Goal: Task Accomplishment & Management: Manage account settings

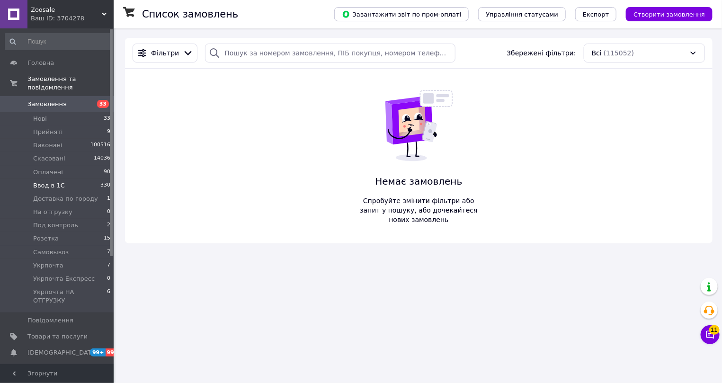
click at [57, 181] on span "Ввод в 1С" at bounding box center [49, 185] width 32 height 9
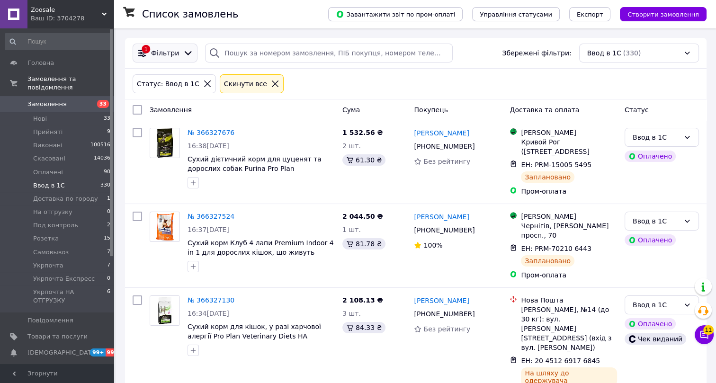
click at [170, 54] on span "Фільтри" at bounding box center [165, 52] width 28 height 9
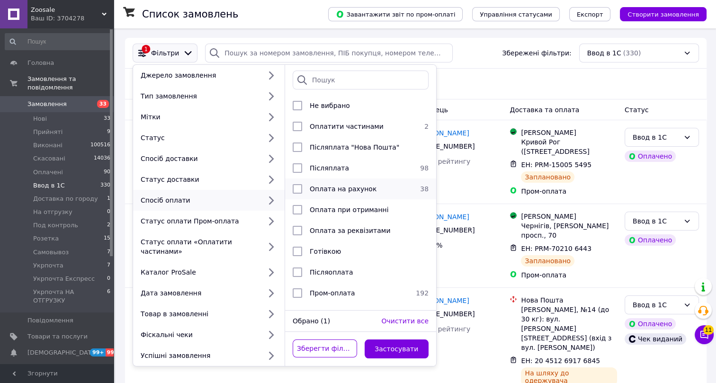
click at [330, 187] on span "Оплата на рахунок" at bounding box center [343, 189] width 67 height 8
checkbox input "true"
click at [387, 340] on button "Застосувати" at bounding box center [397, 349] width 64 height 19
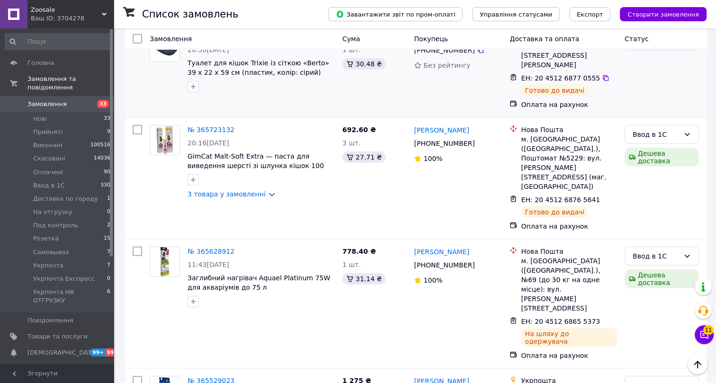
scroll to position [3388, 0]
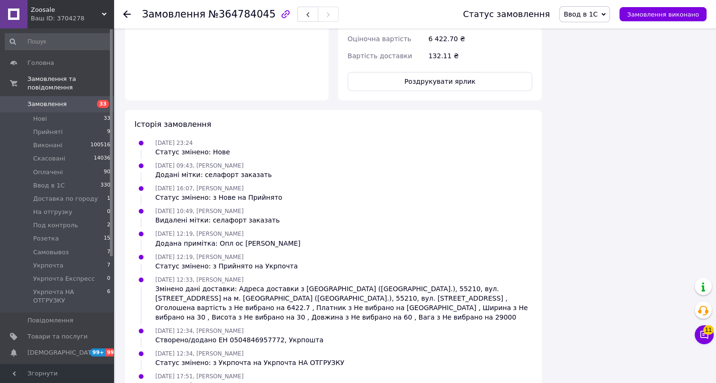
scroll to position [555, 0]
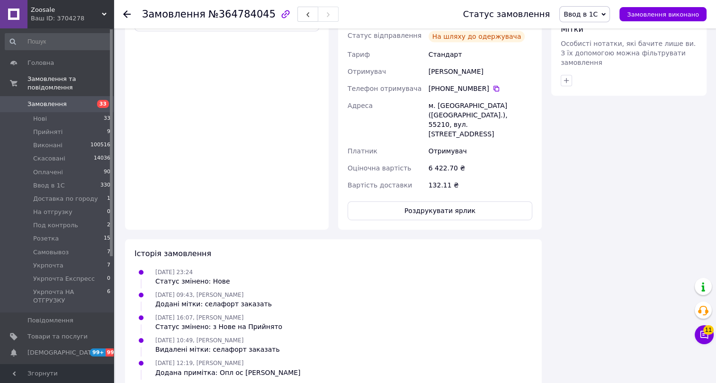
click at [126, 10] on icon at bounding box center [127, 14] width 8 height 8
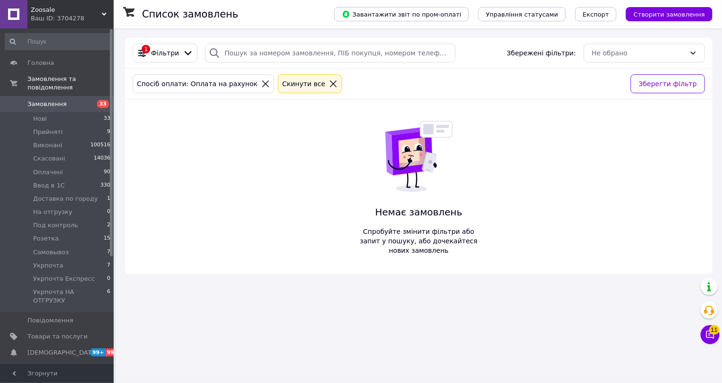
click at [329, 84] on icon at bounding box center [333, 84] width 9 height 9
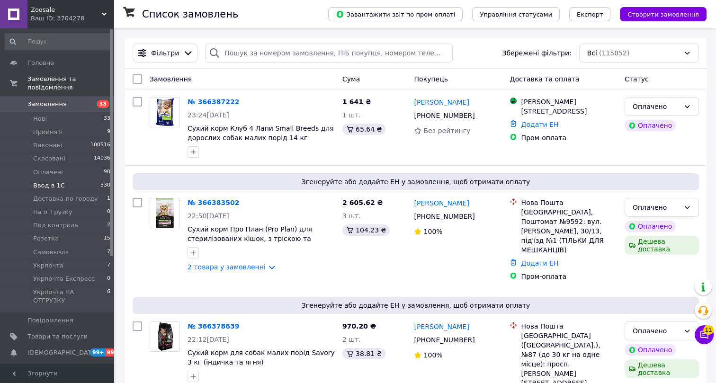
click at [46, 181] on span "Ввод в 1С" at bounding box center [49, 185] width 32 height 9
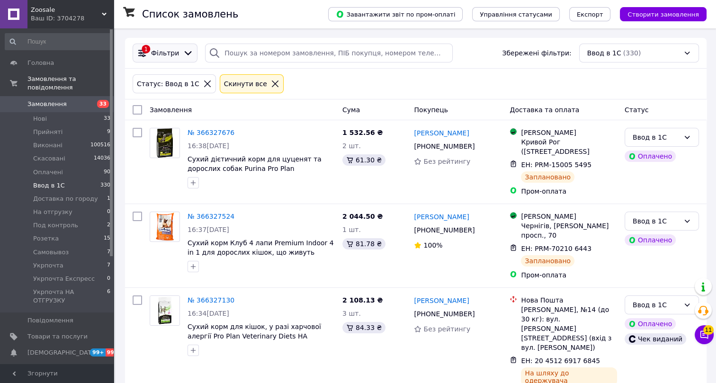
click at [160, 54] on span "Фільтри" at bounding box center [165, 52] width 28 height 9
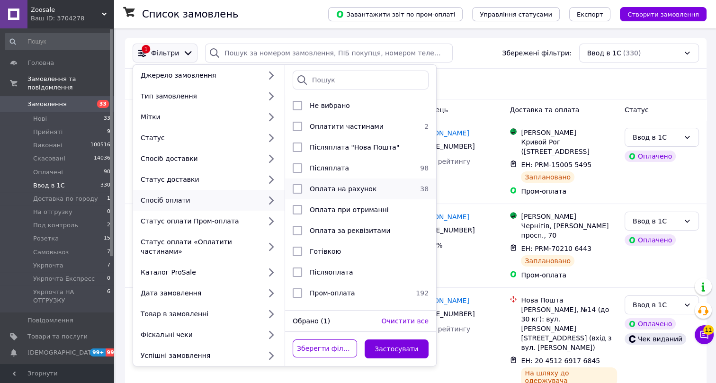
click at [326, 191] on span "Оплата на рахунок" at bounding box center [343, 189] width 67 height 8
checkbox input "true"
click at [401, 340] on button "Застосувати" at bounding box center [397, 349] width 64 height 19
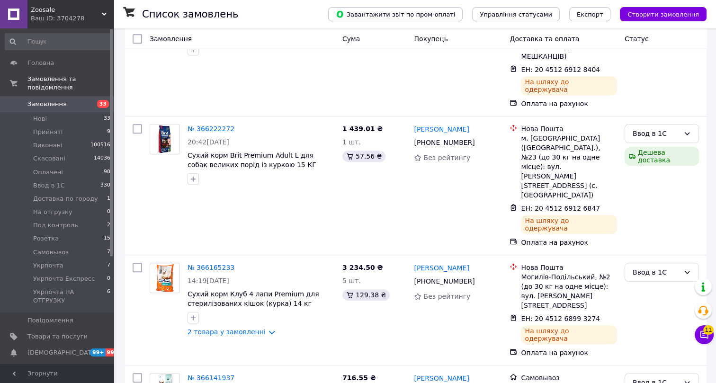
scroll to position [3388, 0]
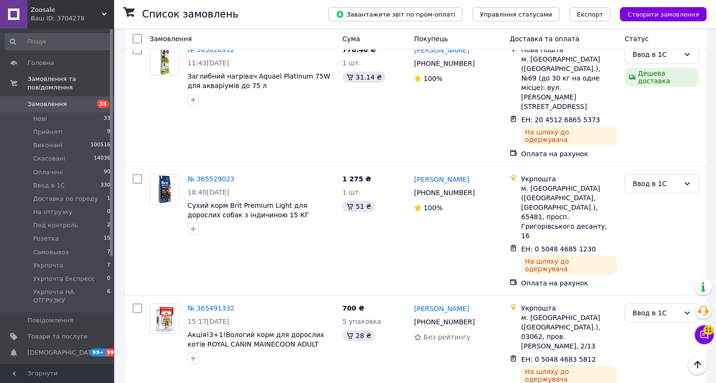
checkbox input "true"
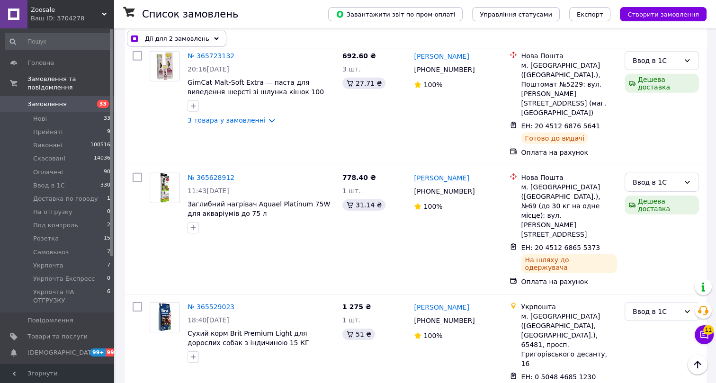
scroll to position [3259, 0]
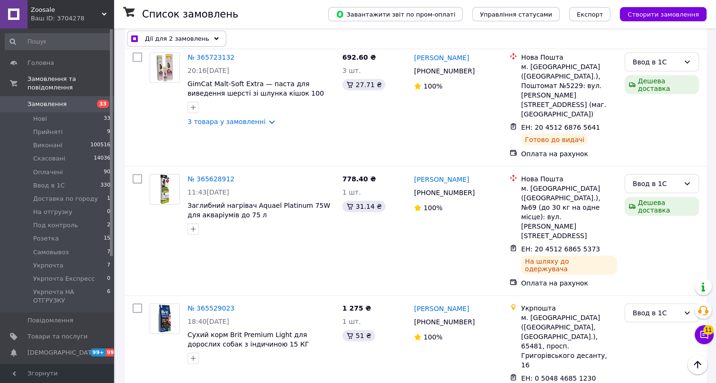
checkbox input "true"
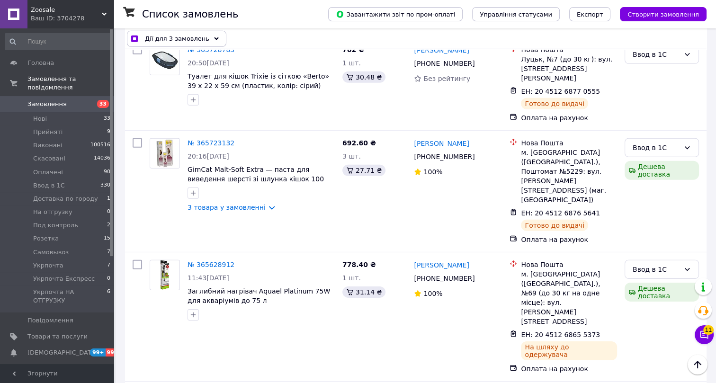
checkbox input "true"
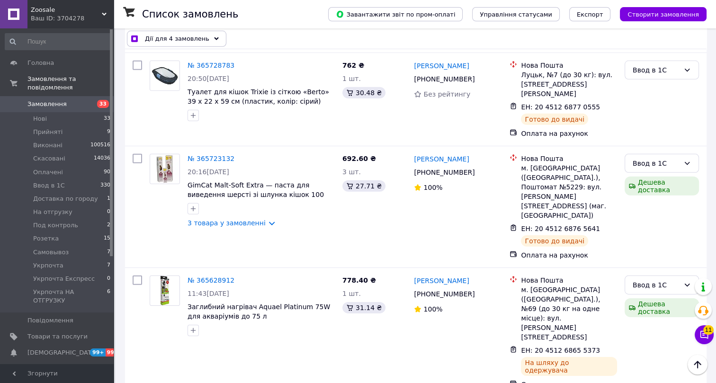
scroll to position [3130, 0]
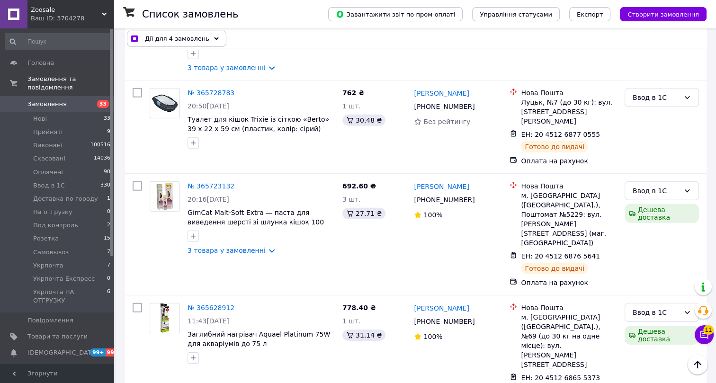
checkbox input "true"
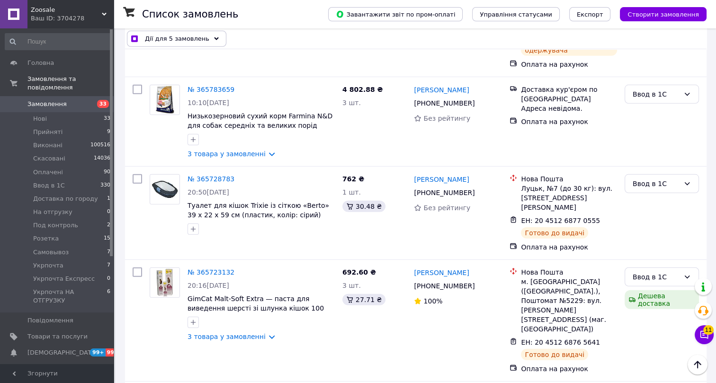
checkbox input "true"
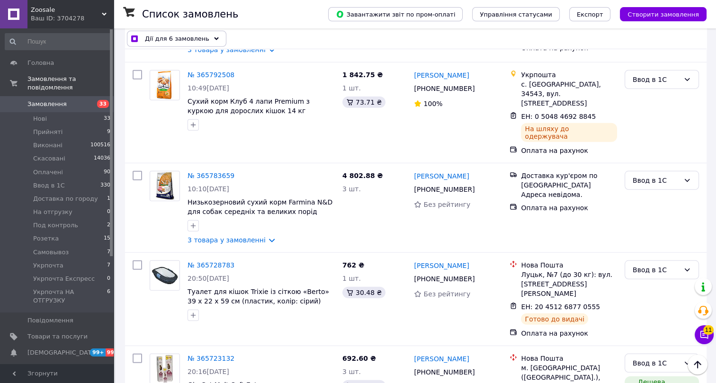
scroll to position [2914, 0]
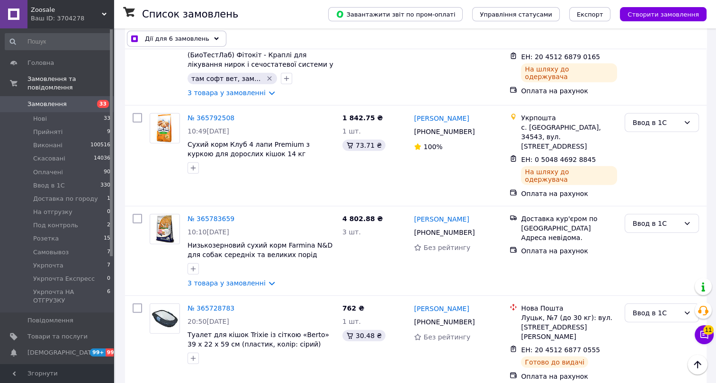
checkbox input "true"
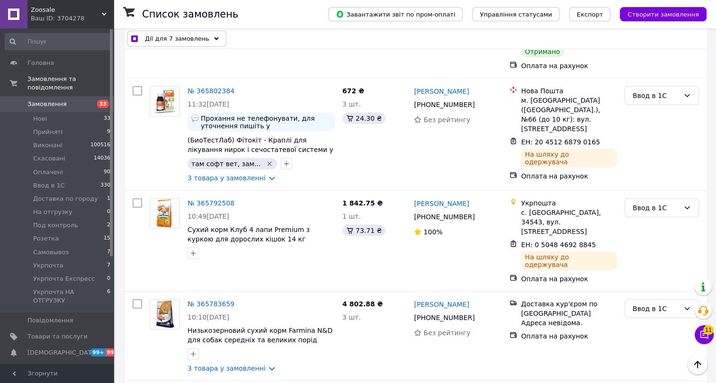
scroll to position [2871, 0]
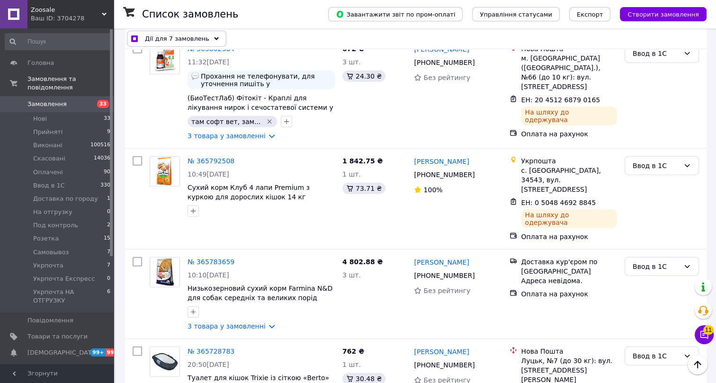
checkbox input "true"
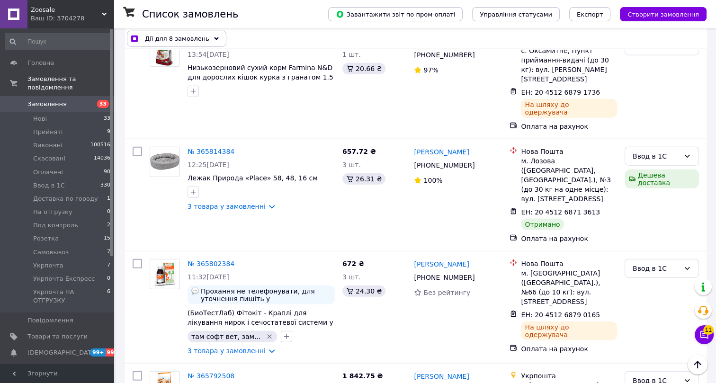
scroll to position [2699, 0]
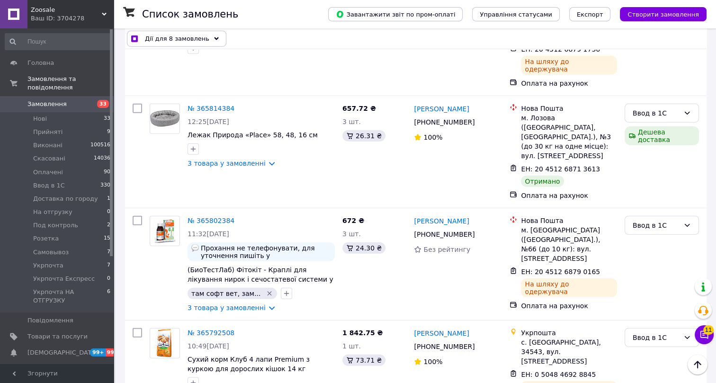
checkbox input "true"
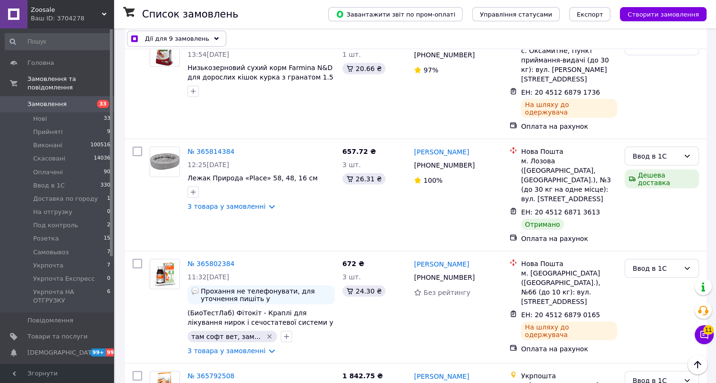
scroll to position [2613, 0]
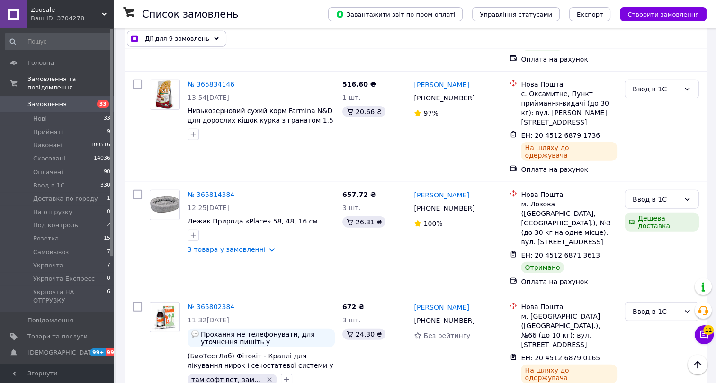
checkbox input "true"
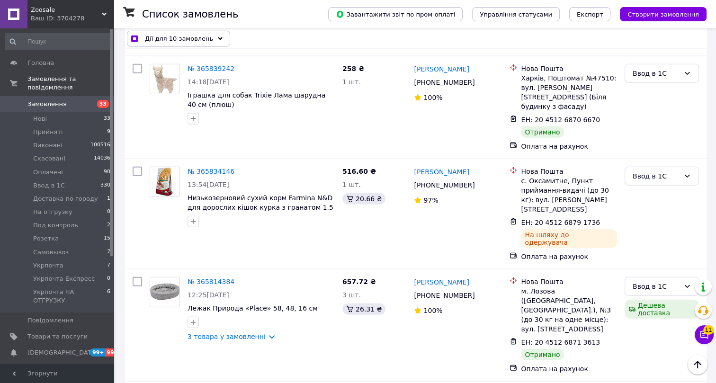
scroll to position [2527, 0]
checkbox input "true"
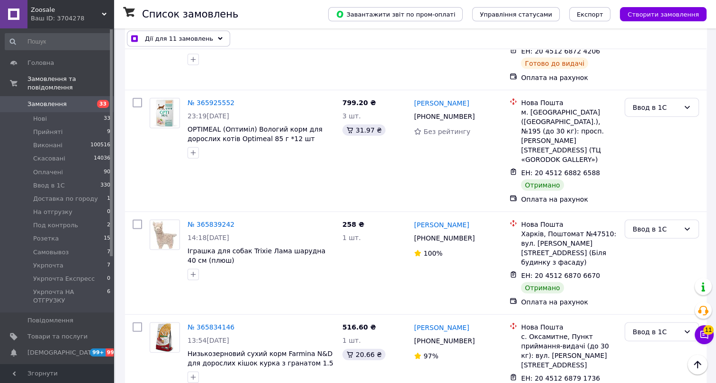
scroll to position [2354, 0]
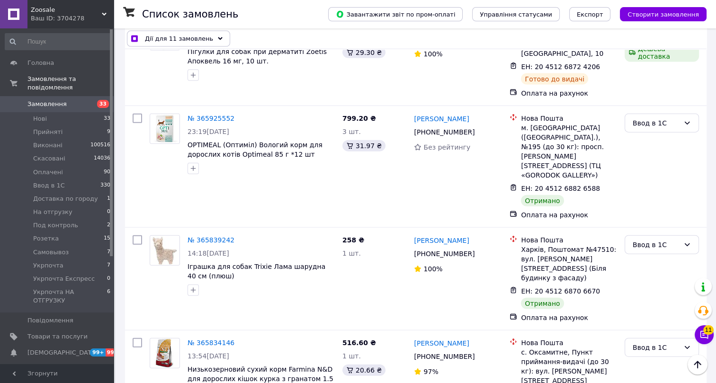
checkbox input "true"
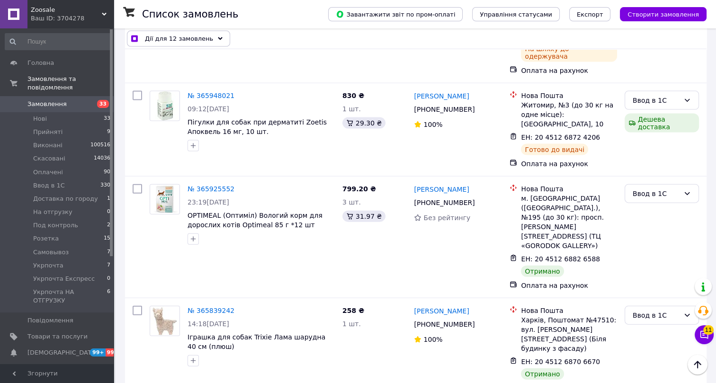
scroll to position [2269, 0]
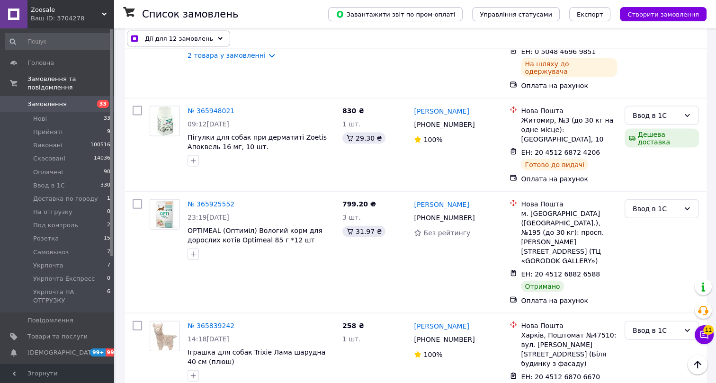
checkbox input "true"
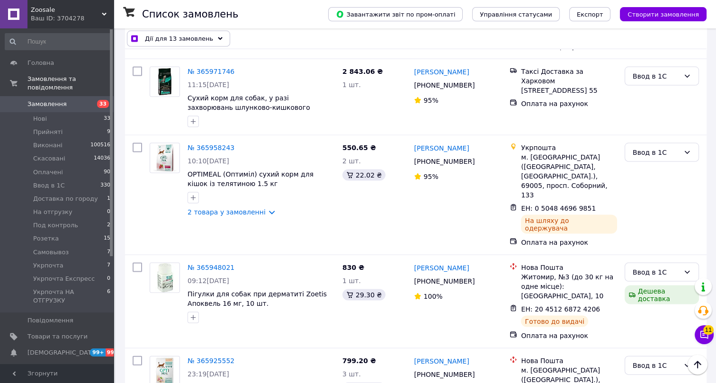
scroll to position [2096, 0]
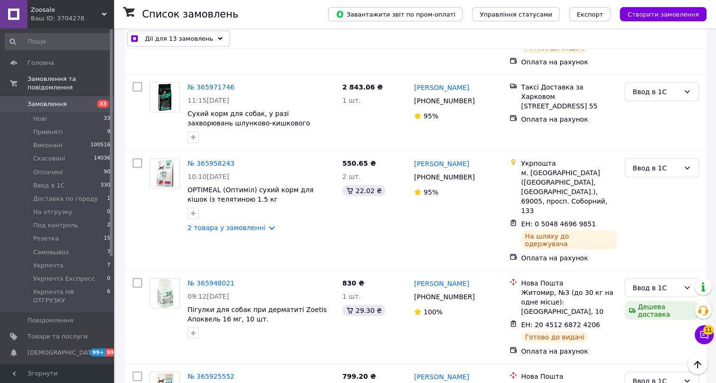
checkbox input "true"
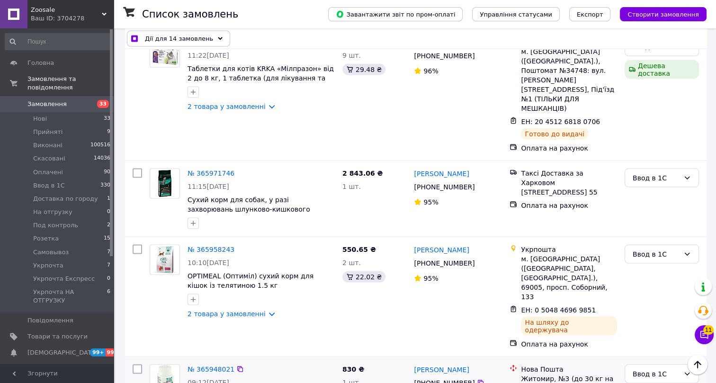
scroll to position [1924, 0]
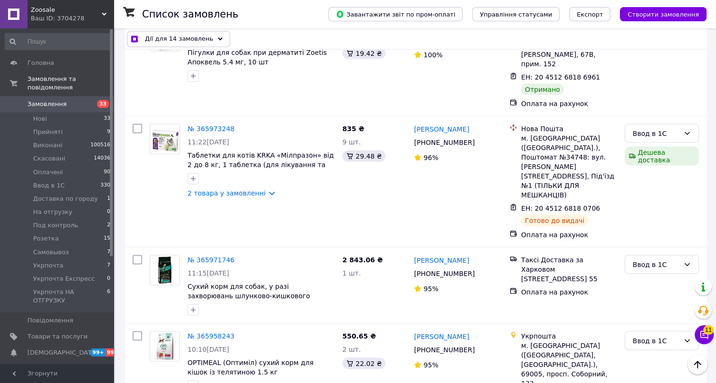
checkbox input "true"
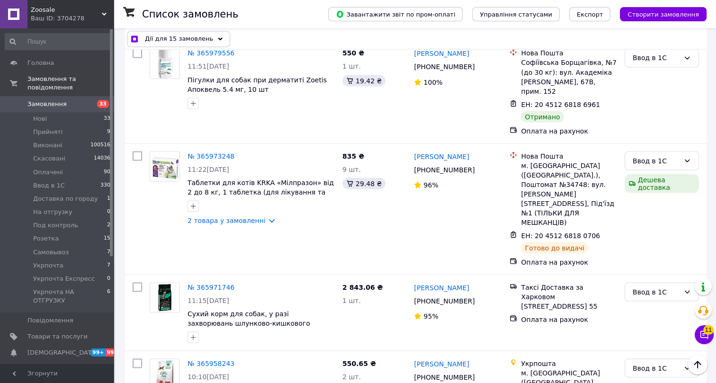
scroll to position [1881, 0]
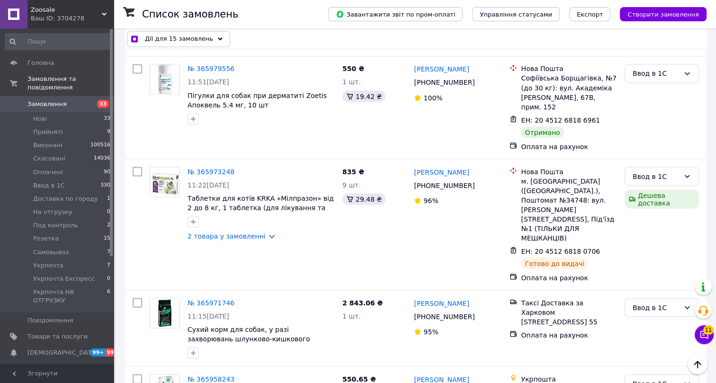
checkbox input "true"
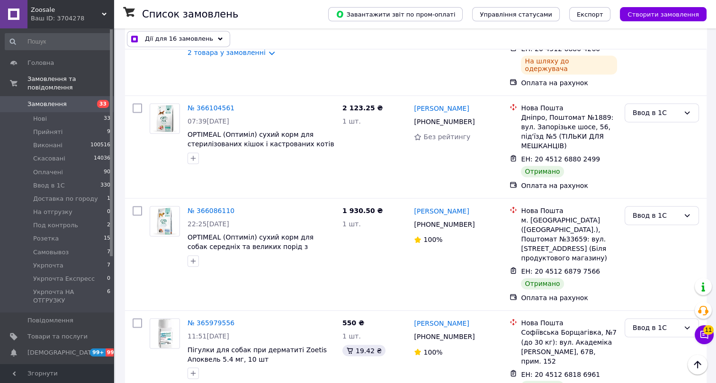
scroll to position [1623, 0]
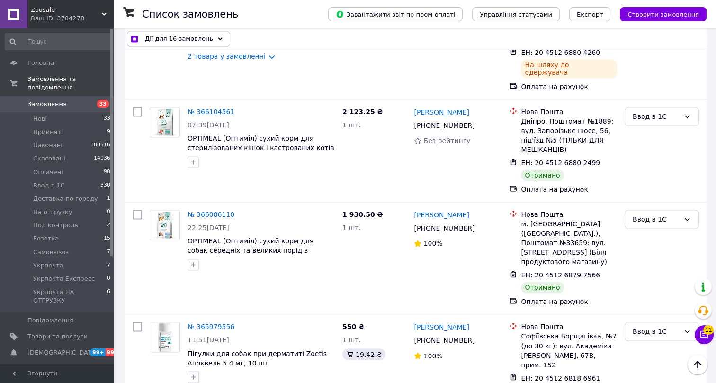
checkbox input "true"
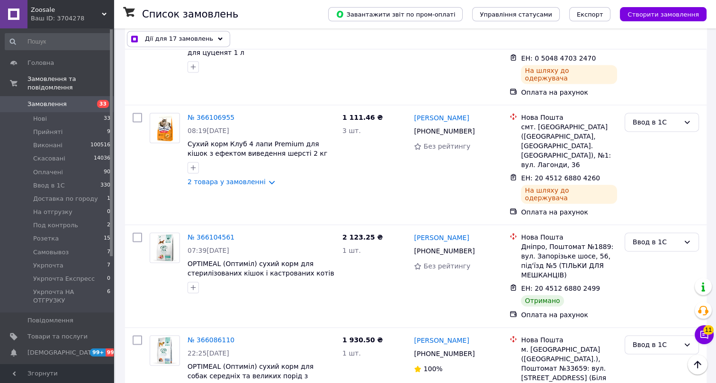
scroll to position [1493, 0]
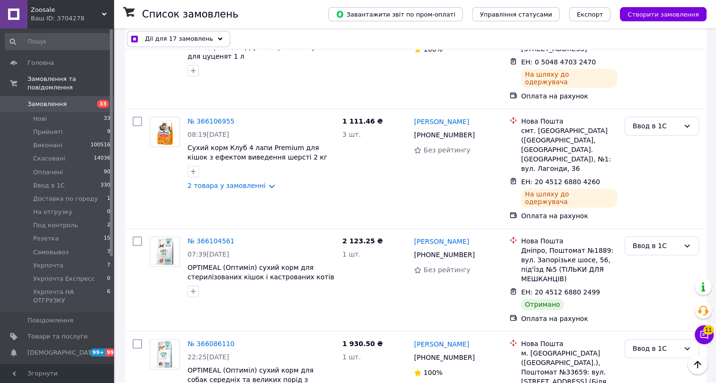
checkbox input "true"
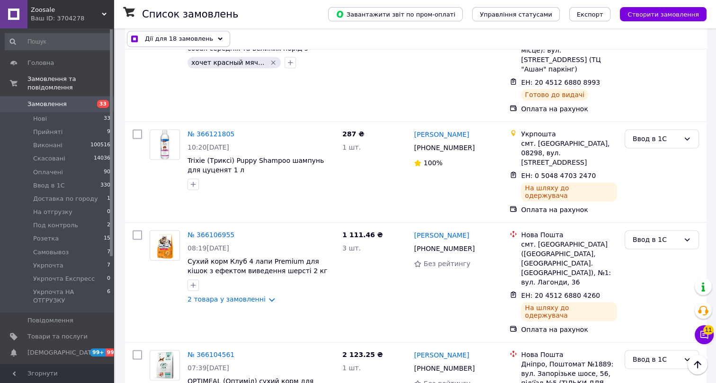
scroll to position [1364, 0]
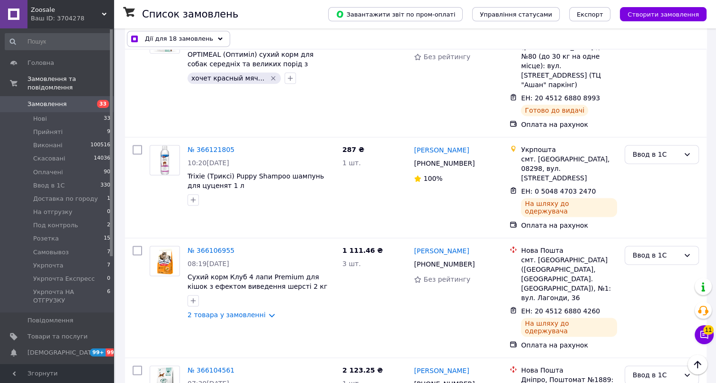
checkbox input "true"
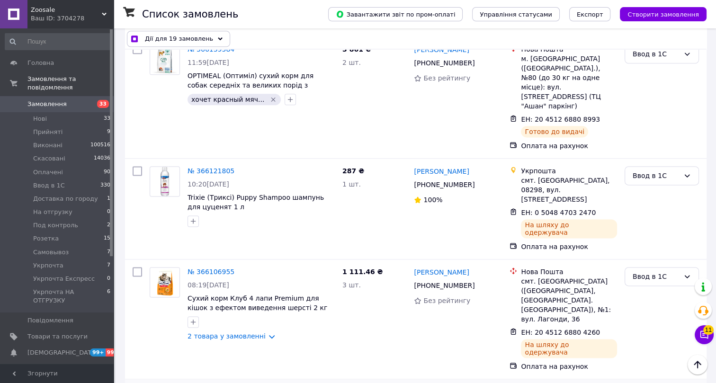
scroll to position [1321, 0]
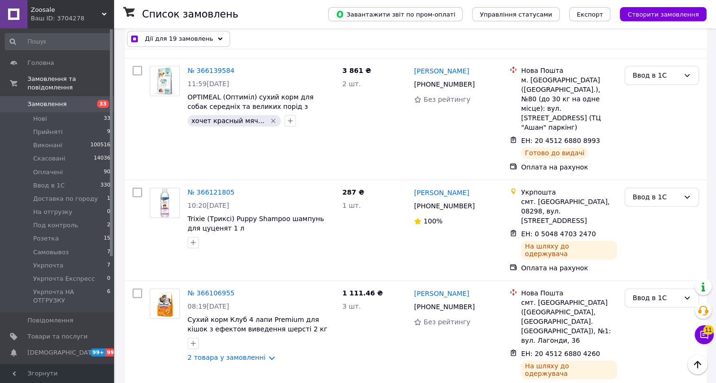
checkbox input "true"
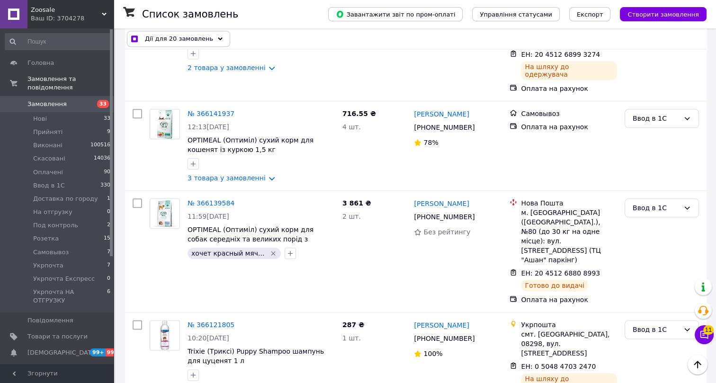
scroll to position [1192, 0]
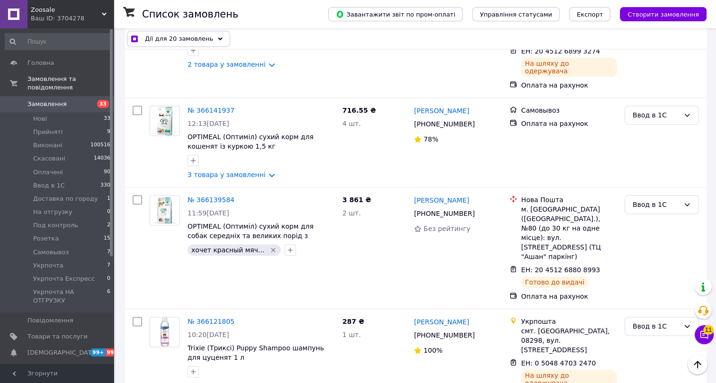
checkbox input "true"
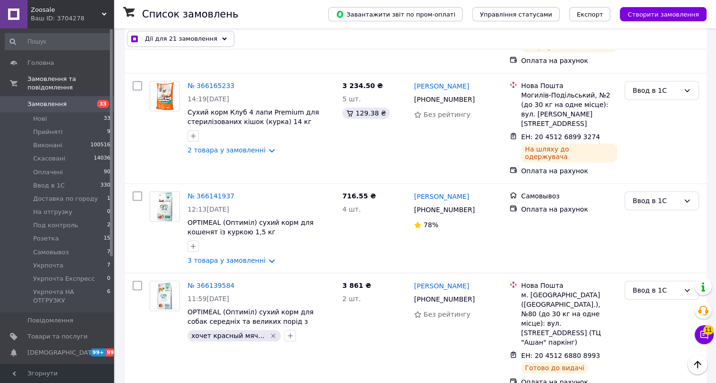
scroll to position [1063, 0]
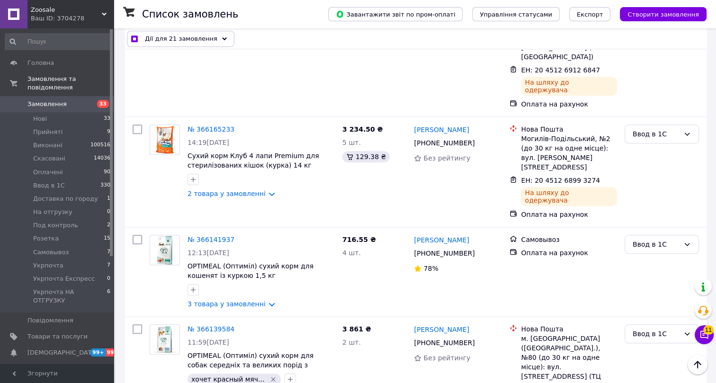
checkbox input "true"
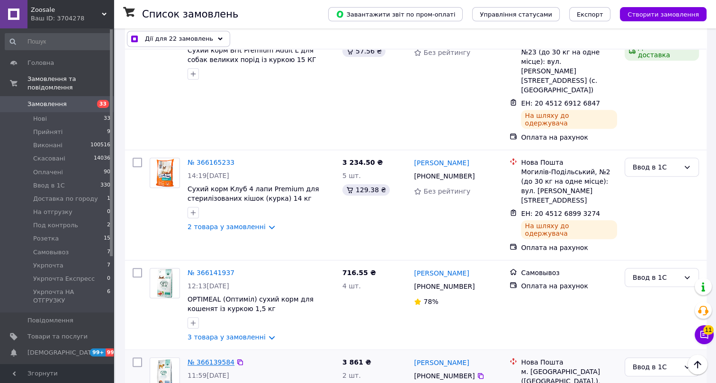
scroll to position [977, 0]
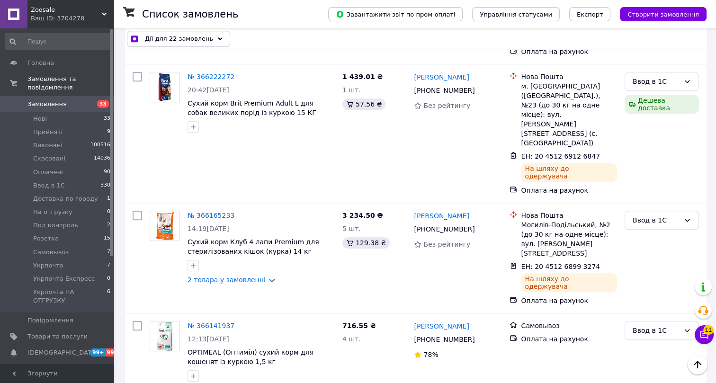
checkbox input "true"
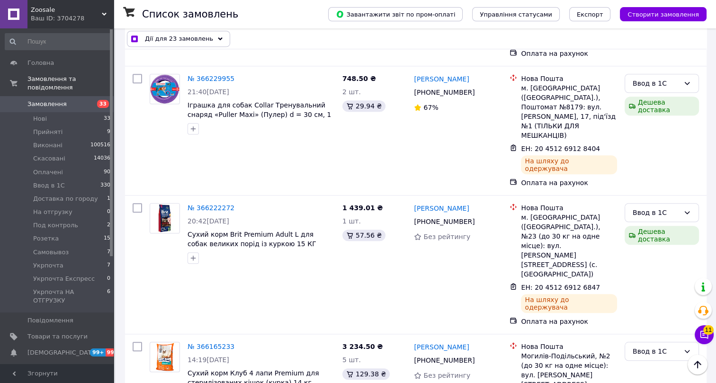
scroll to position [861, 0]
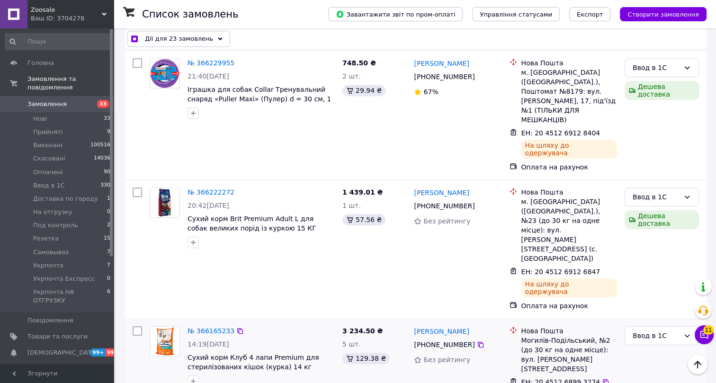
click at [137, 326] on input "checkbox" at bounding box center [137, 330] width 9 height 9
checkbox input "true"
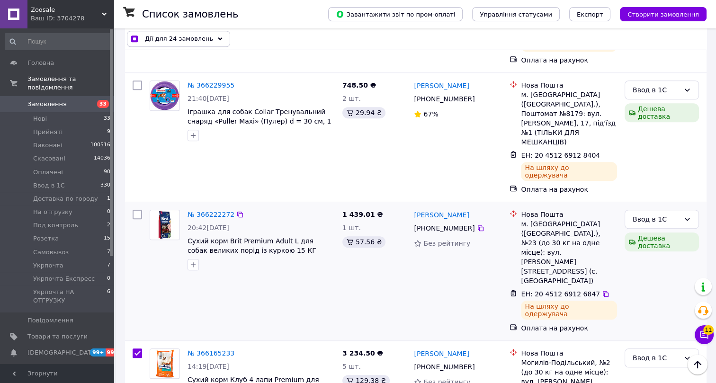
scroll to position [732, 0]
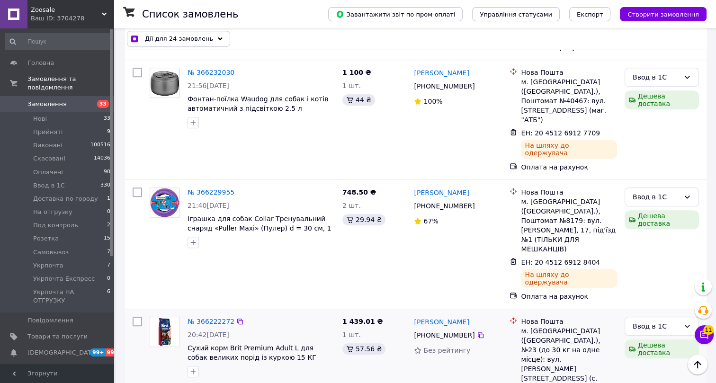
click at [137, 317] on input "checkbox" at bounding box center [137, 321] width 9 height 9
checkbox input "true"
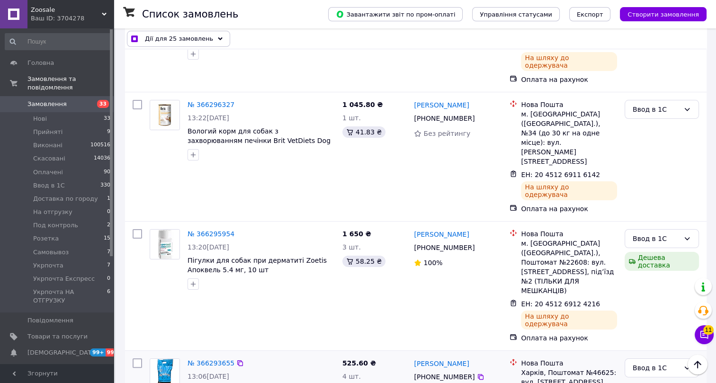
scroll to position [0, 0]
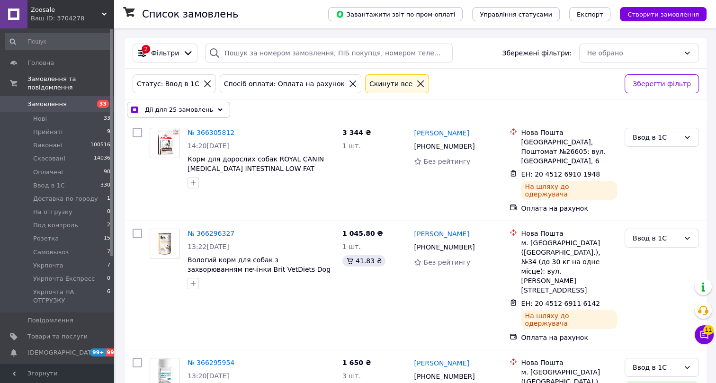
click at [417, 83] on icon at bounding box center [420, 84] width 7 height 7
checkbox input "false"
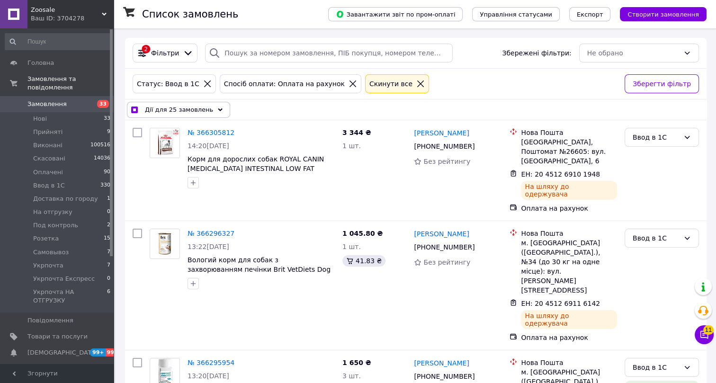
checkbox input "false"
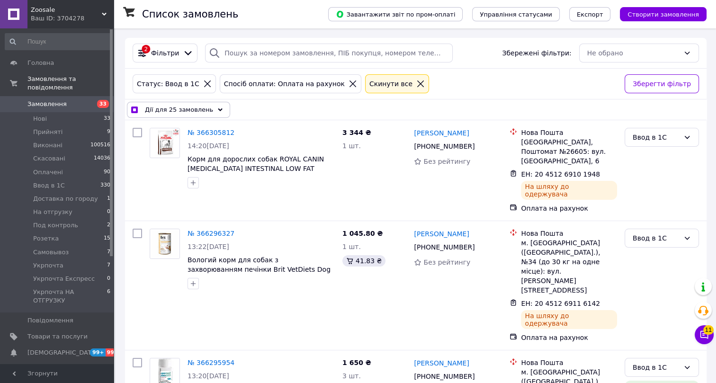
checkbox input "false"
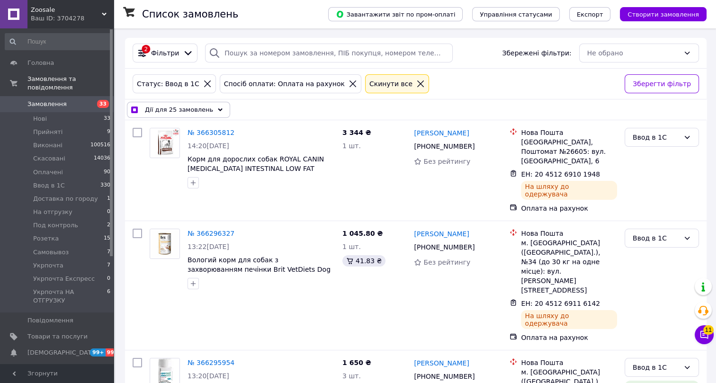
checkbox input "false"
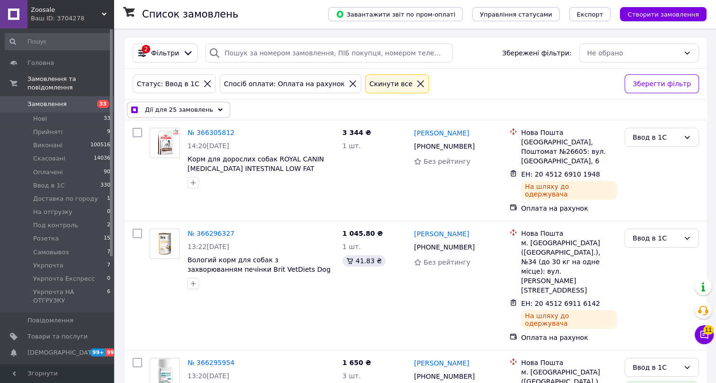
checkbox input "false"
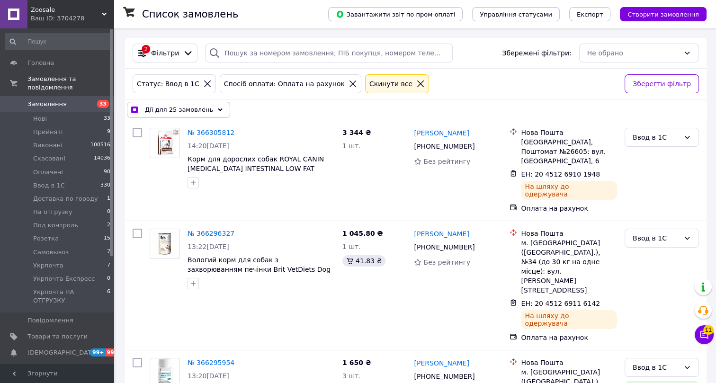
checkbox input "false"
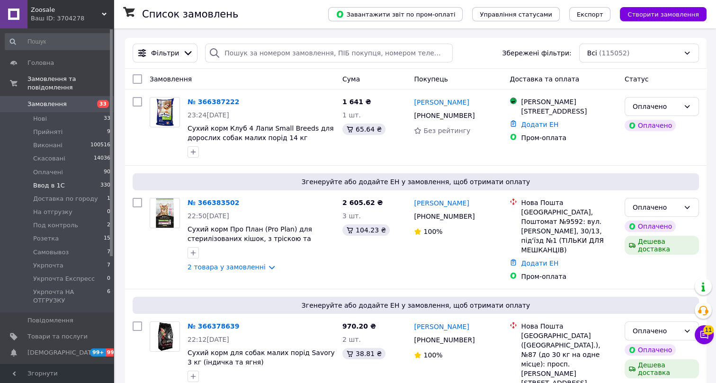
click at [48, 181] on span "Ввод в 1С" at bounding box center [49, 185] width 32 height 9
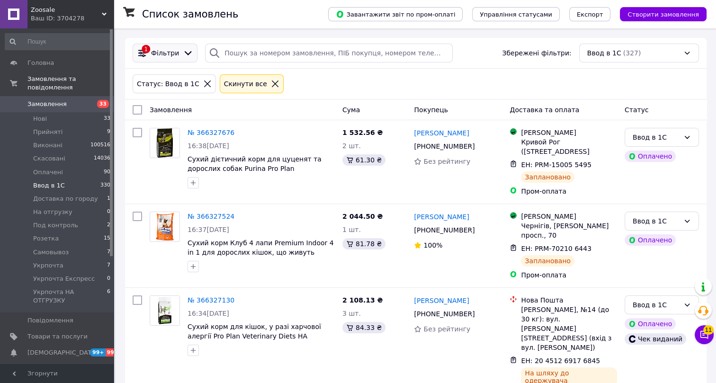
click at [162, 52] on span "Фільтри" at bounding box center [165, 52] width 28 height 9
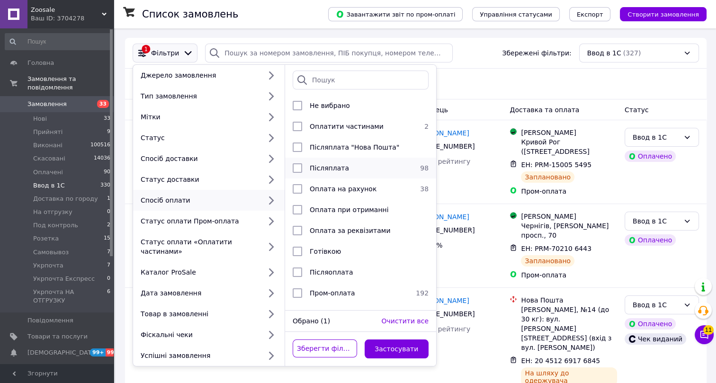
click at [314, 168] on span "Післяплата" at bounding box center [329, 168] width 39 height 8
checkbox input "true"
click at [403, 342] on button "Застосувати" at bounding box center [397, 349] width 64 height 19
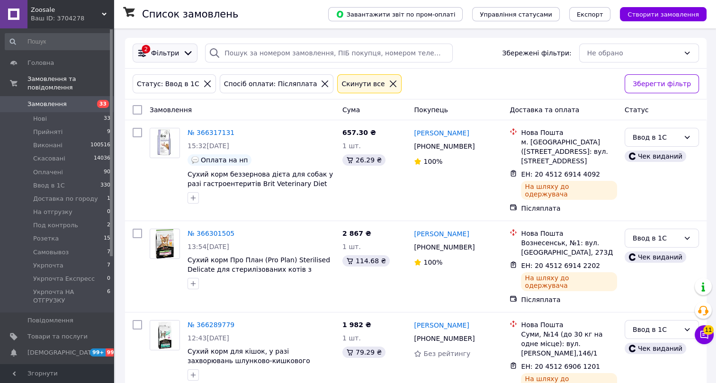
click at [168, 54] on span "Фільтри" at bounding box center [165, 52] width 28 height 9
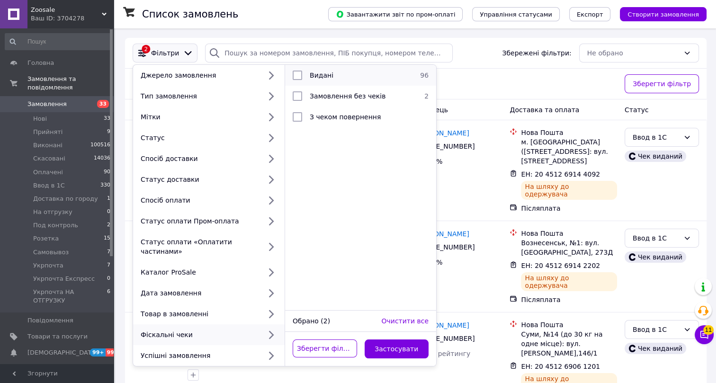
click at [345, 78] on div "Видані" at bounding box center [359, 75] width 107 height 9
checkbox input "true"
click at [391, 340] on button "Застосувати" at bounding box center [397, 349] width 64 height 19
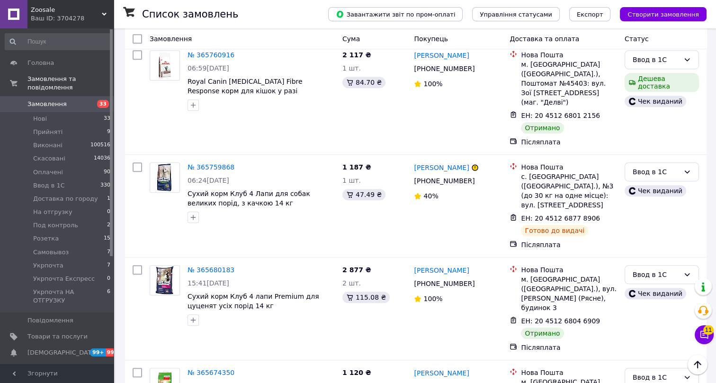
scroll to position [8610, 0]
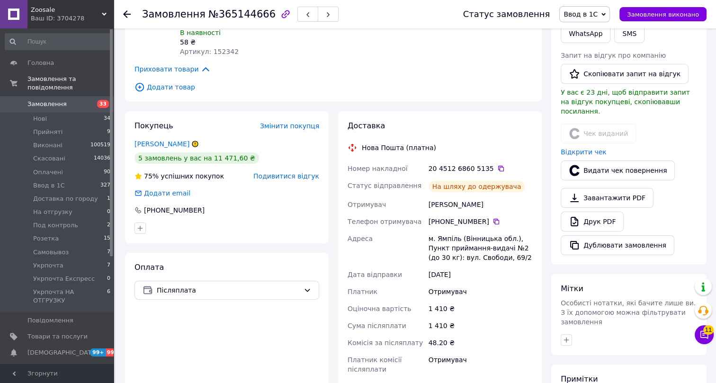
scroll to position [43, 0]
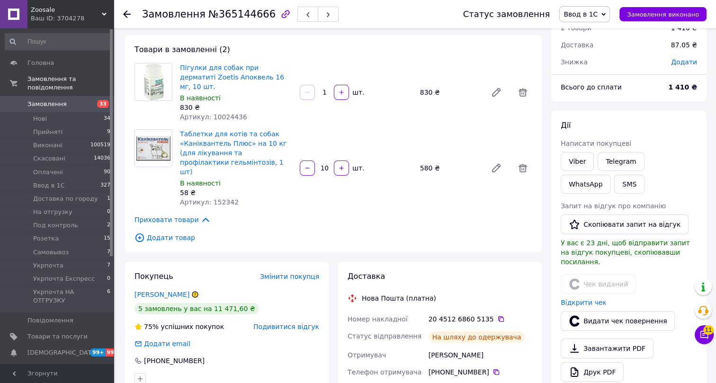
click at [127, 12] on icon at bounding box center [127, 14] width 8 height 8
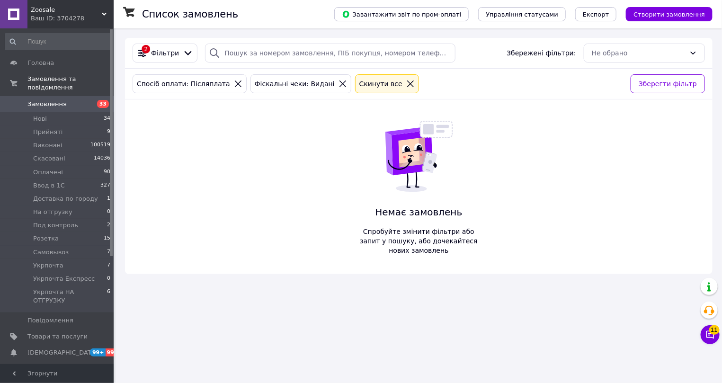
click at [406, 84] on icon at bounding box center [410, 84] width 9 height 9
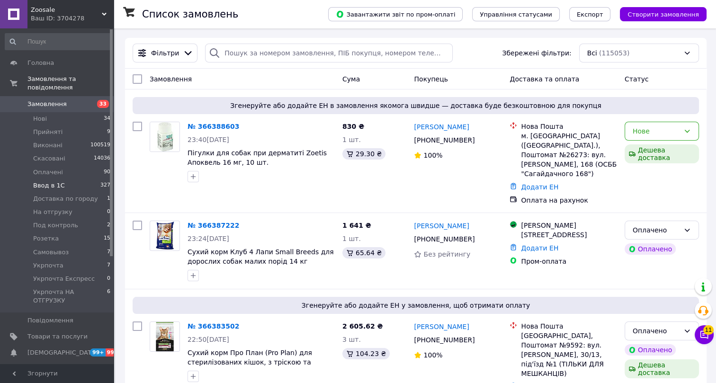
click at [47, 181] on span "Ввод в 1С" at bounding box center [49, 185] width 32 height 9
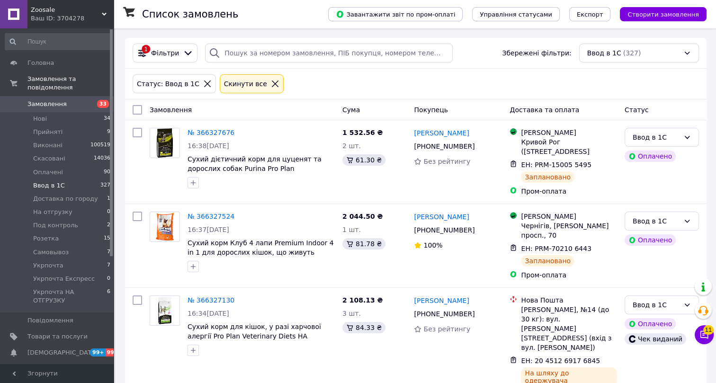
click at [171, 52] on span "Фільтри" at bounding box center [165, 52] width 28 height 9
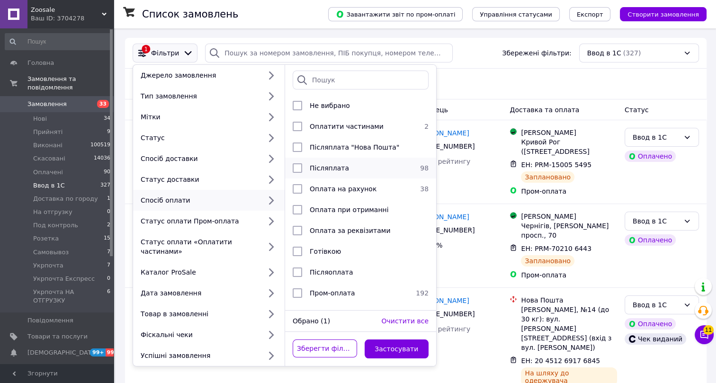
click at [363, 165] on div "Післяплата" at bounding box center [359, 167] width 107 height 9
checkbox input "true"
click at [387, 340] on button "Застосувати" at bounding box center [397, 349] width 64 height 19
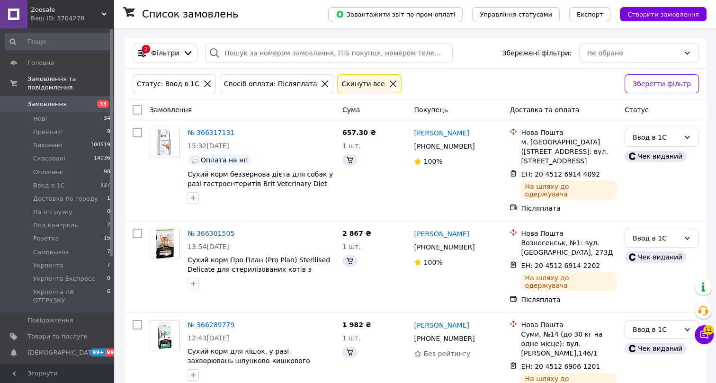
click at [168, 54] on span "Фільтри" at bounding box center [165, 52] width 28 height 9
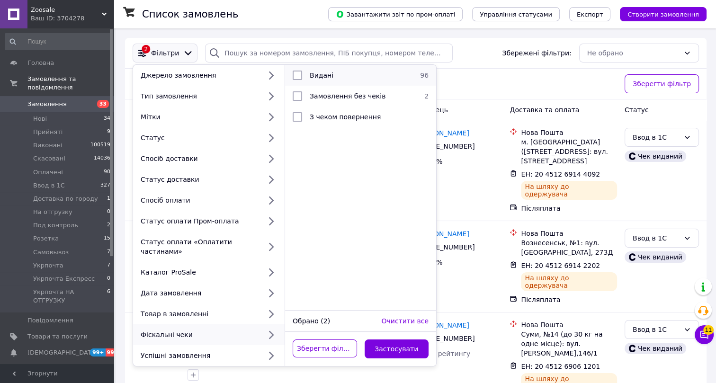
click at [342, 78] on div "Видані" at bounding box center [359, 75] width 107 height 9
checkbox input "true"
click at [404, 341] on button "Застосувати" at bounding box center [397, 349] width 64 height 19
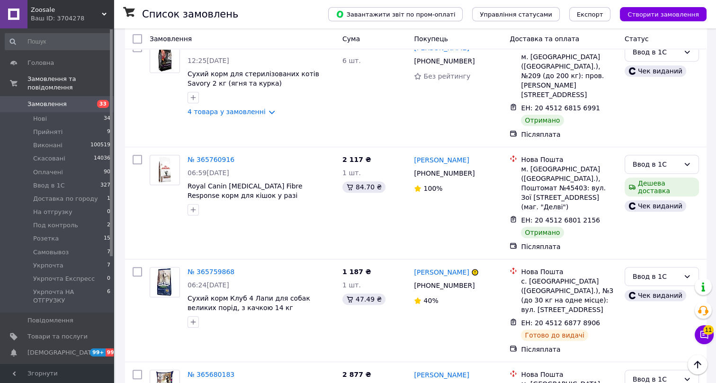
scroll to position [8610, 0]
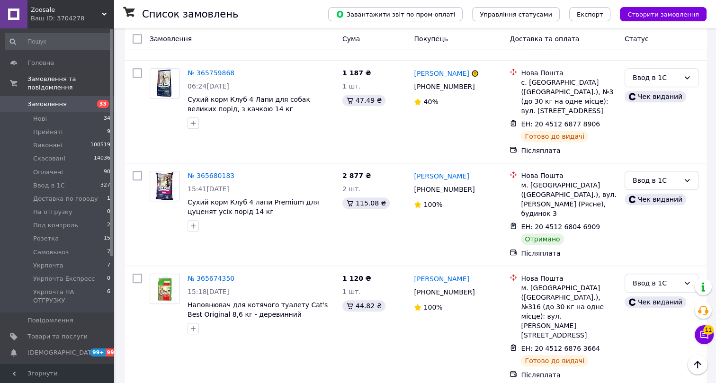
checkbox input "true"
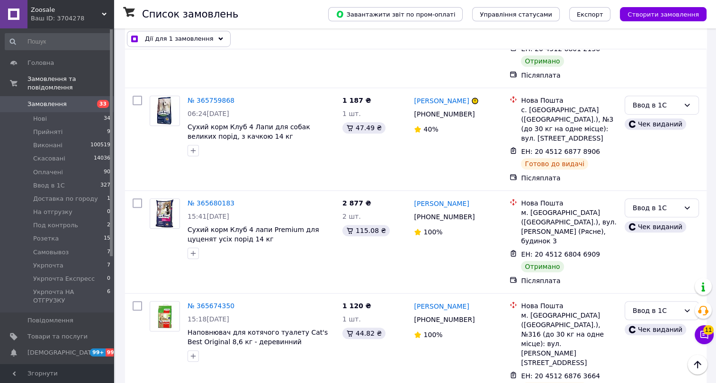
scroll to position [8566, 0]
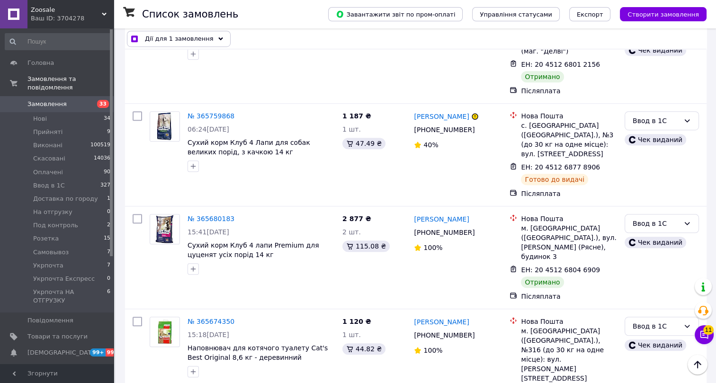
checkbox input "true"
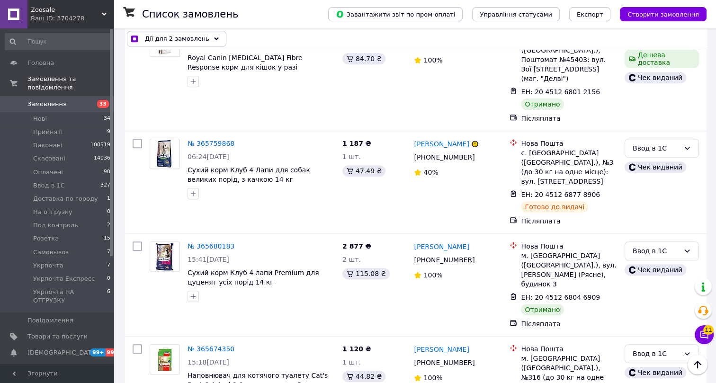
scroll to position [8523, 0]
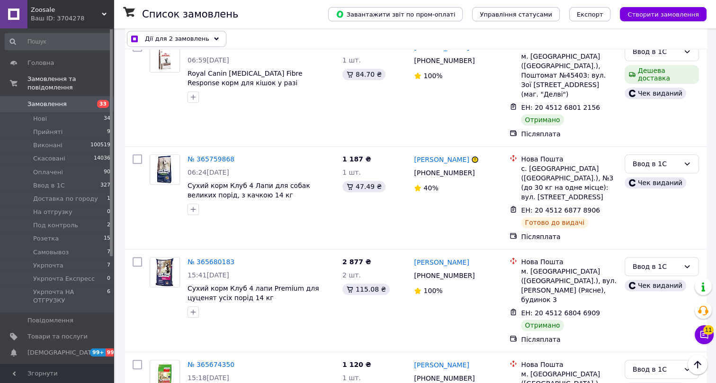
checkbox input "true"
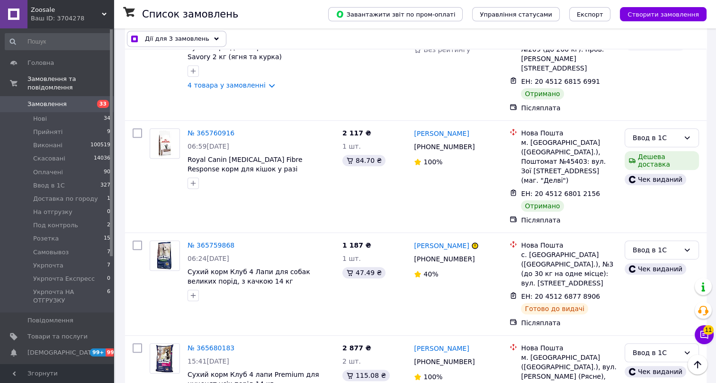
checkbox input "true"
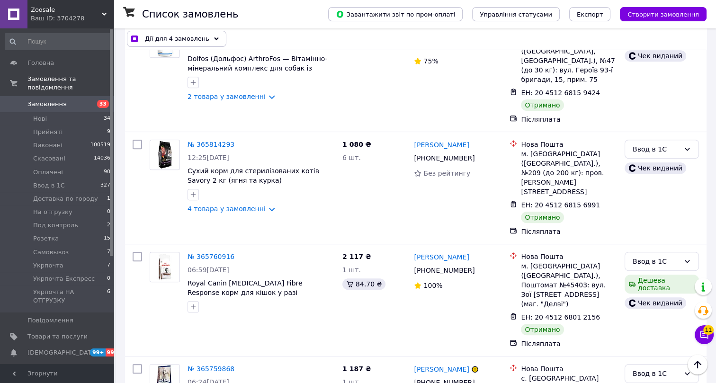
scroll to position [8308, 0]
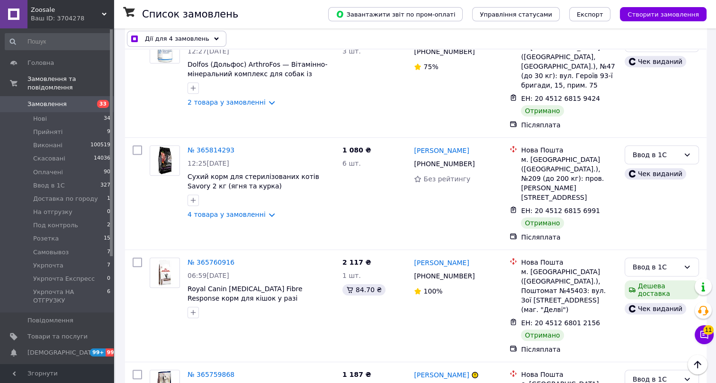
checkbox input "true"
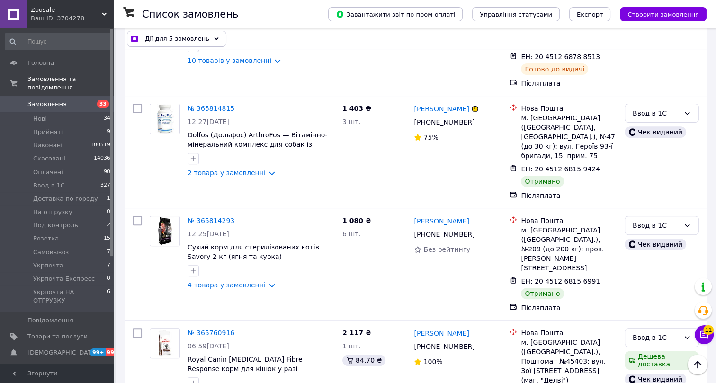
scroll to position [8222, 0]
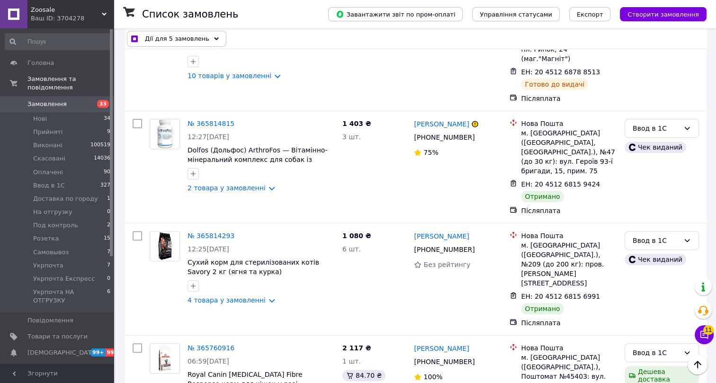
checkbox input "true"
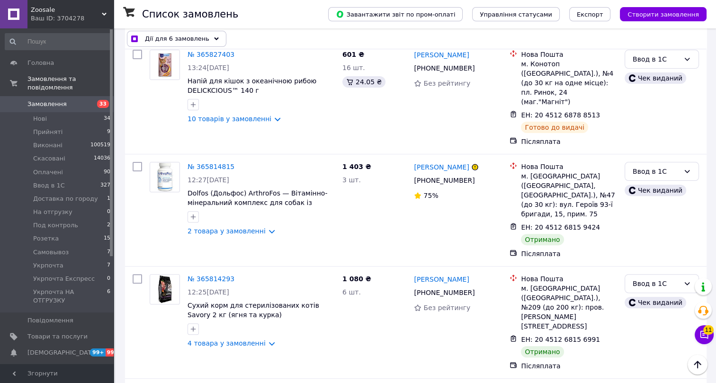
scroll to position [8136, 0]
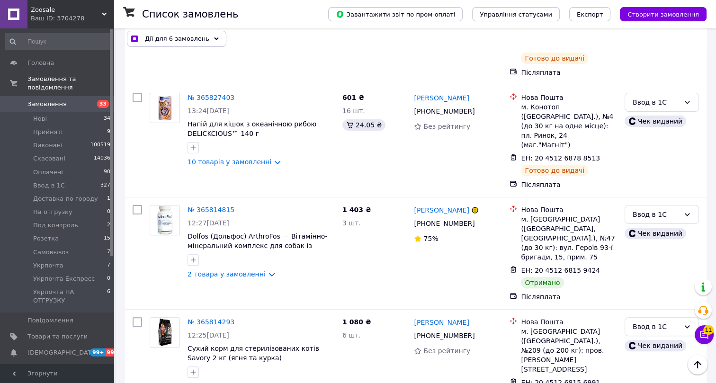
checkbox input "true"
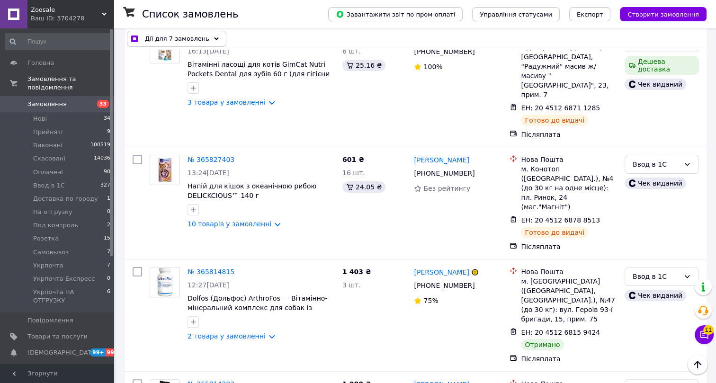
scroll to position [8050, 0]
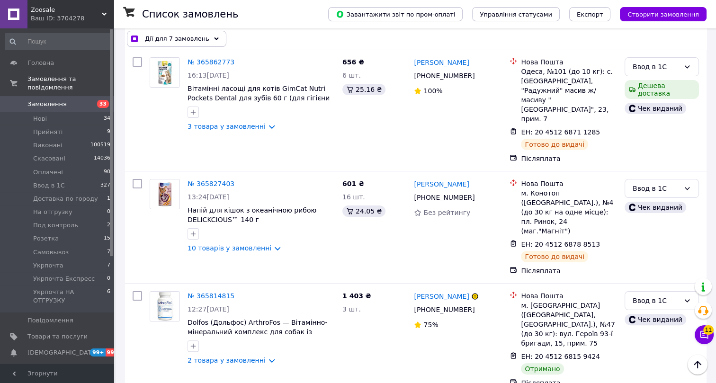
checkbox input "true"
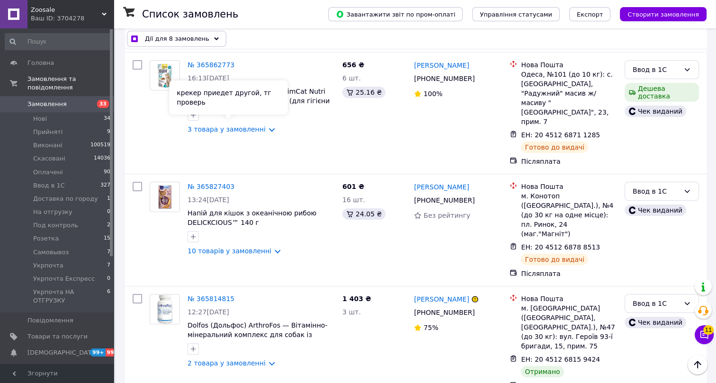
scroll to position [7963, 0]
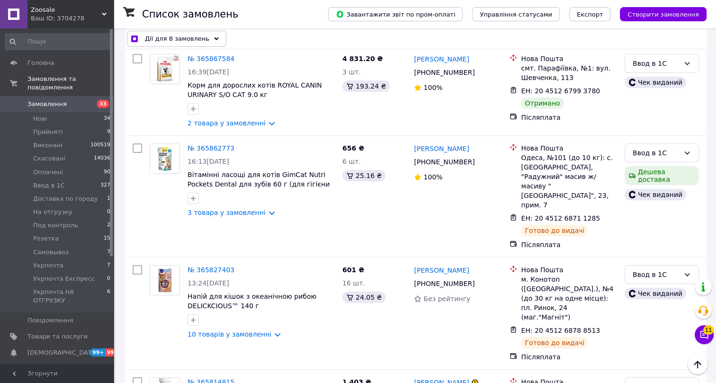
checkbox input "true"
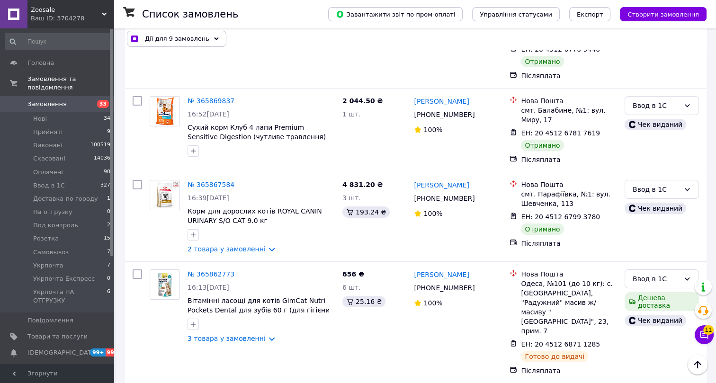
scroll to position [7834, 0]
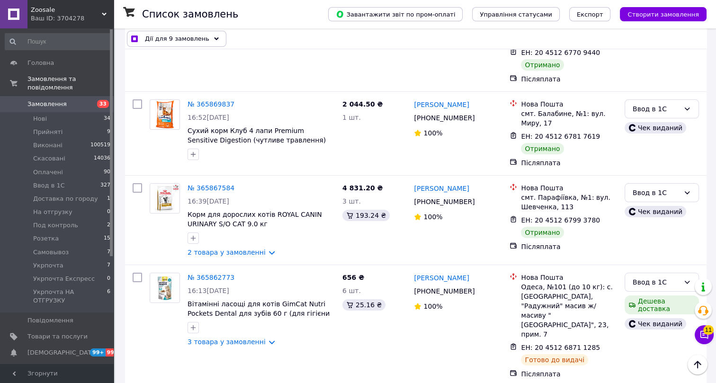
checkbox input "true"
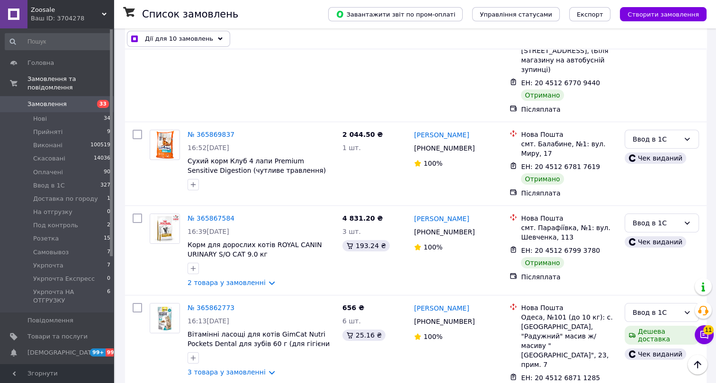
scroll to position [7748, 0]
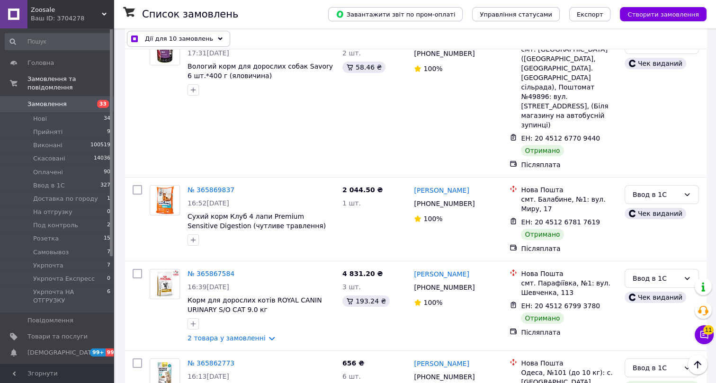
checkbox input "true"
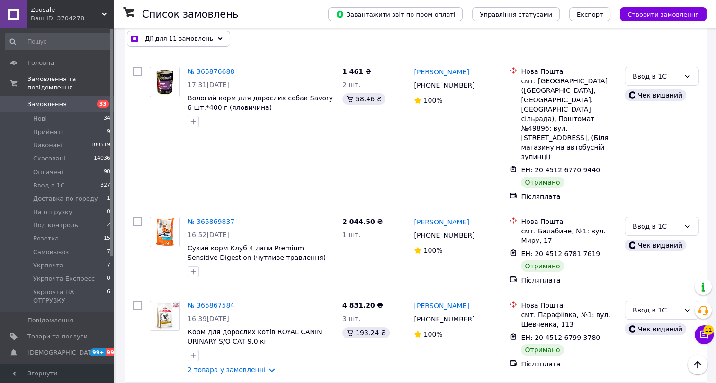
scroll to position [7662, 0]
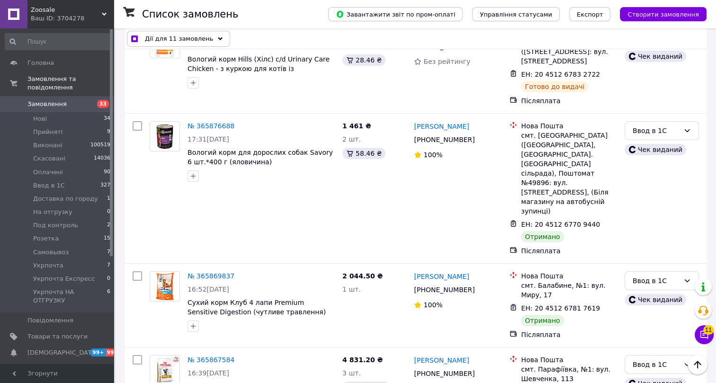
checkbox input "true"
checkbox input "false"
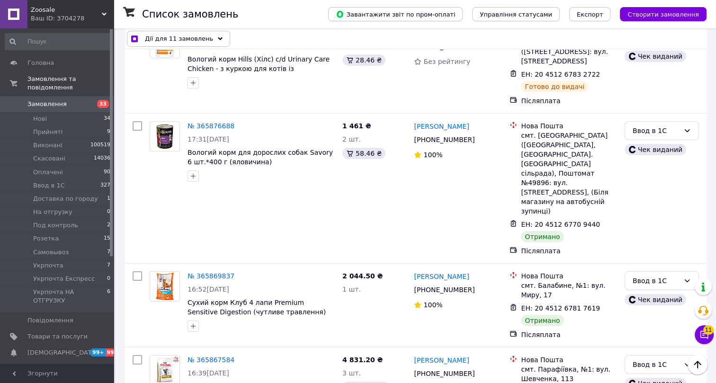
checkbox input "true"
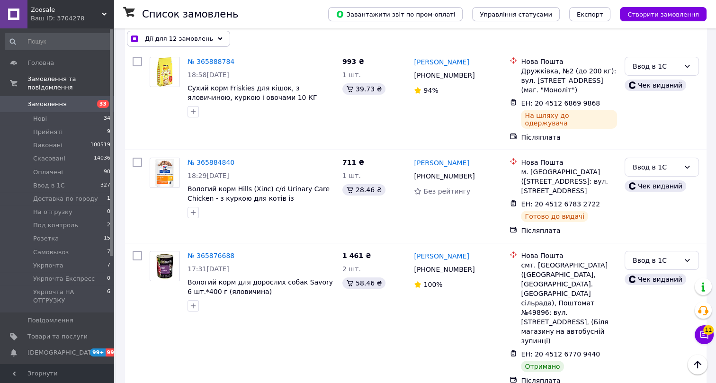
scroll to position [7533, 0]
checkbox input "true"
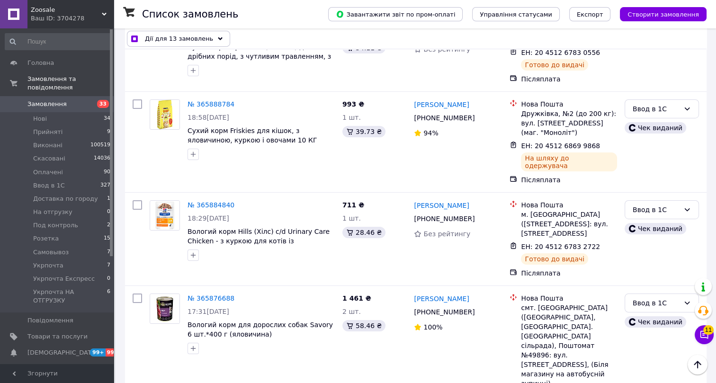
checkbox input "true"
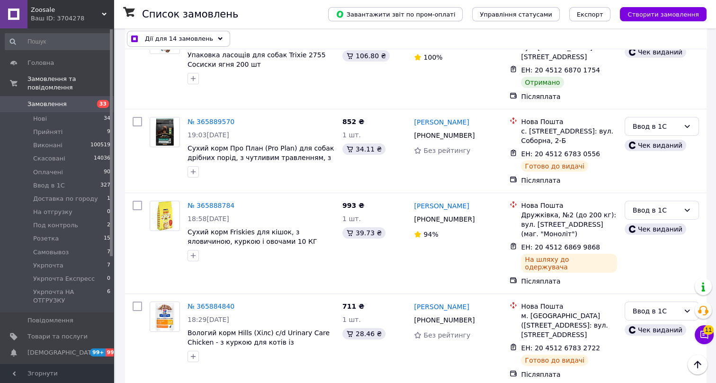
scroll to position [7404, 0]
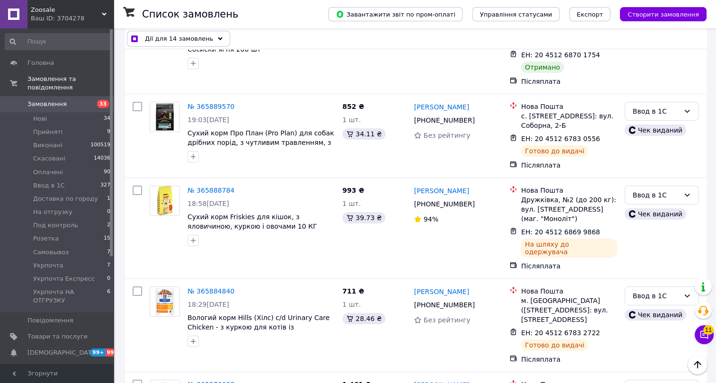
checkbox input "true"
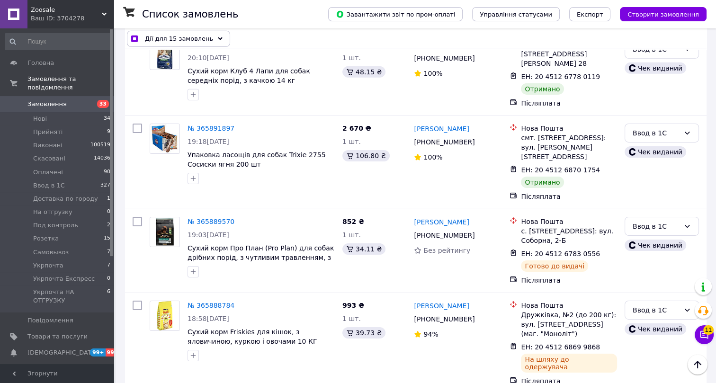
scroll to position [7232, 0]
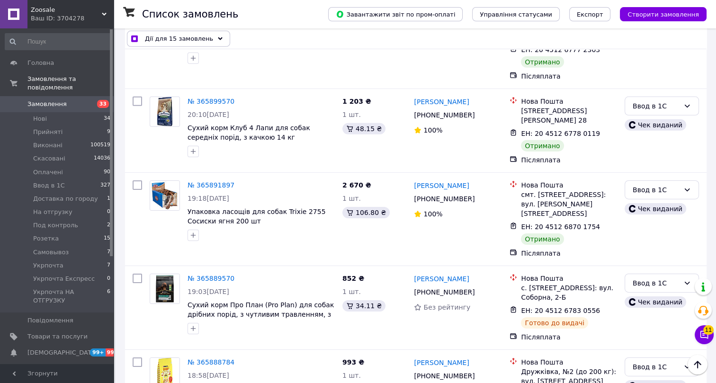
checkbox input "true"
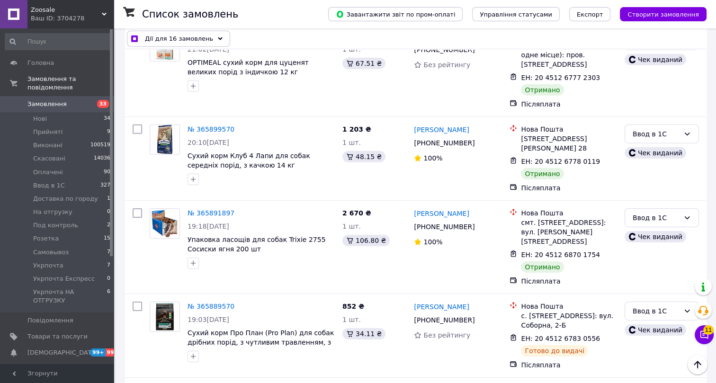
scroll to position [7146, 0]
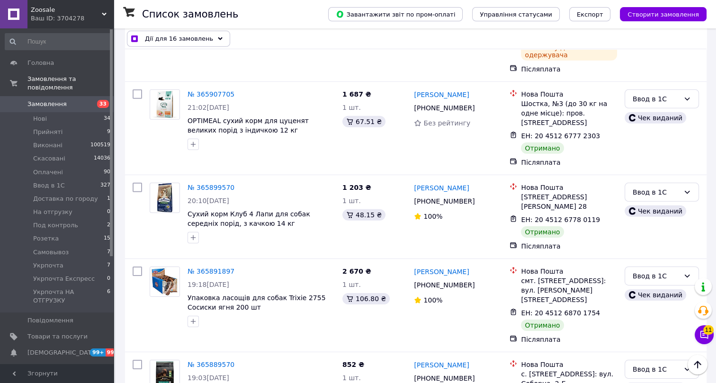
checkbox input "true"
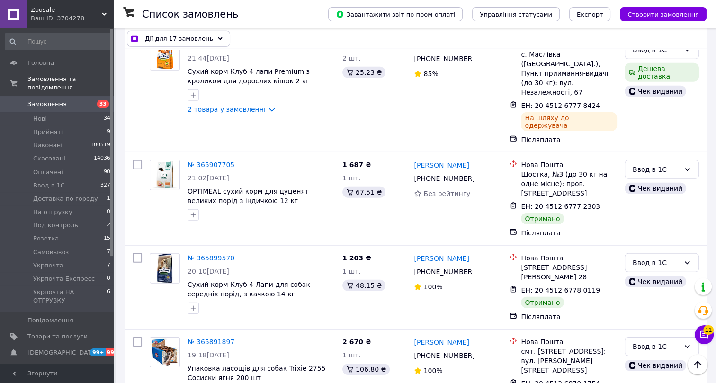
scroll to position [7059, 0]
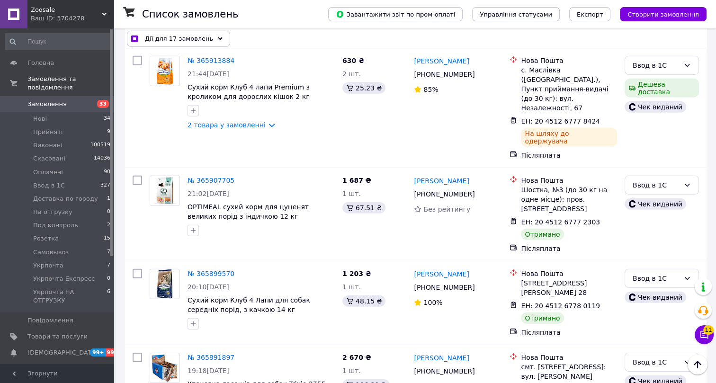
checkbox input "true"
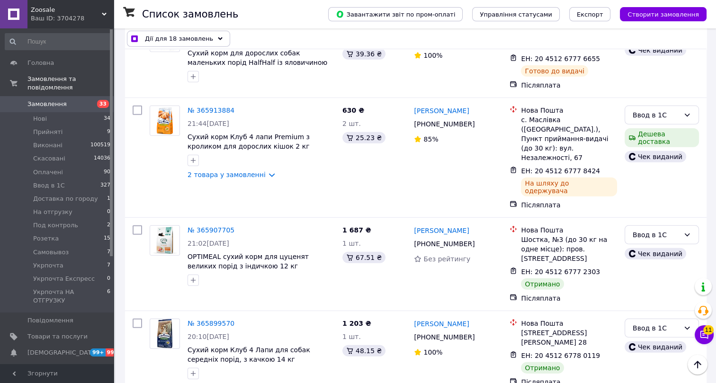
scroll to position [6973, 0]
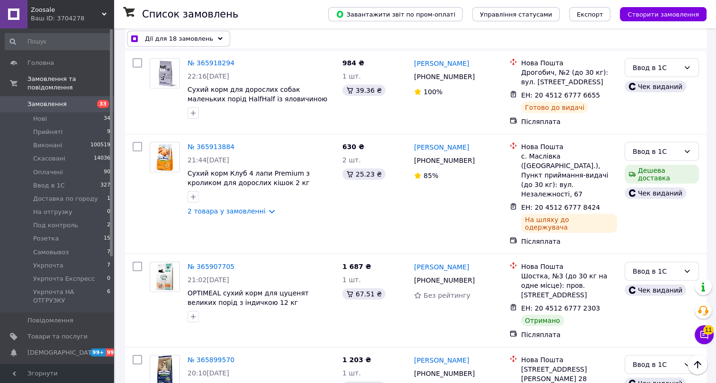
checkbox input "true"
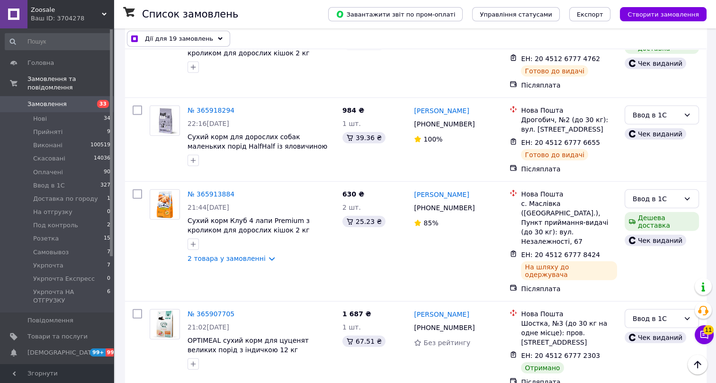
scroll to position [6887, 0]
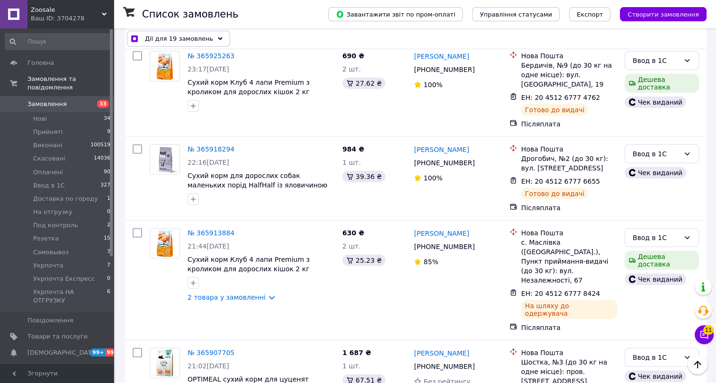
checkbox input "true"
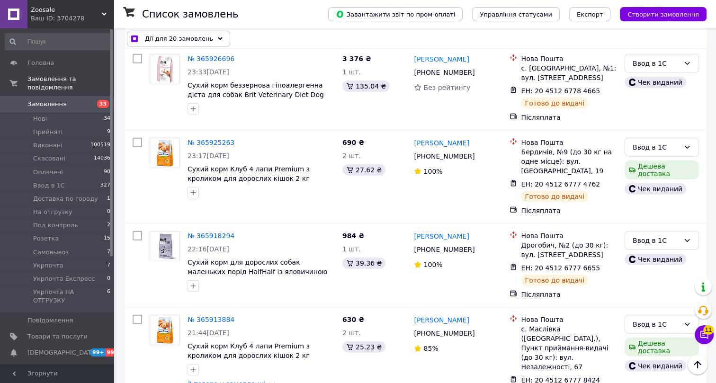
scroll to position [6801, 0]
checkbox input "true"
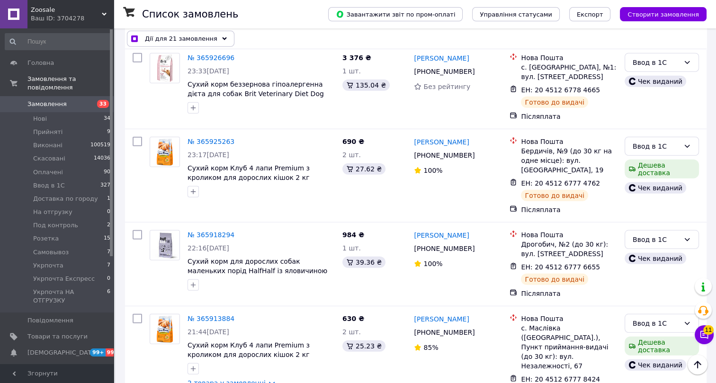
checkbox input "true"
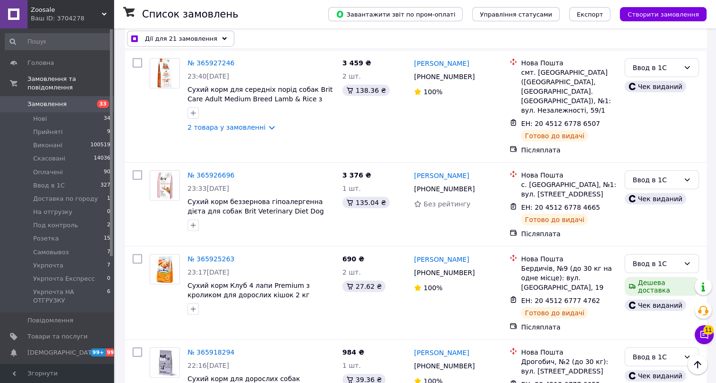
scroll to position [6672, 0]
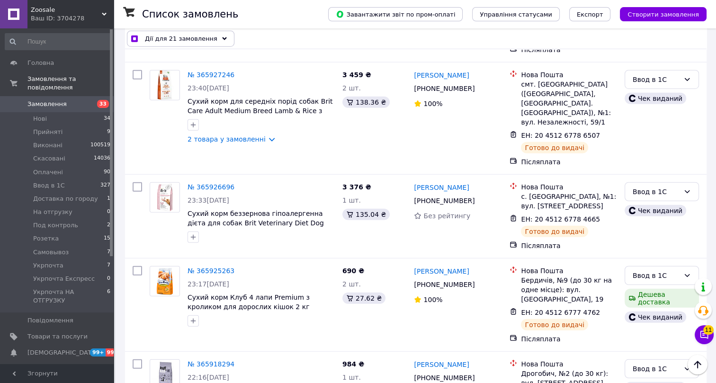
checkbox input "true"
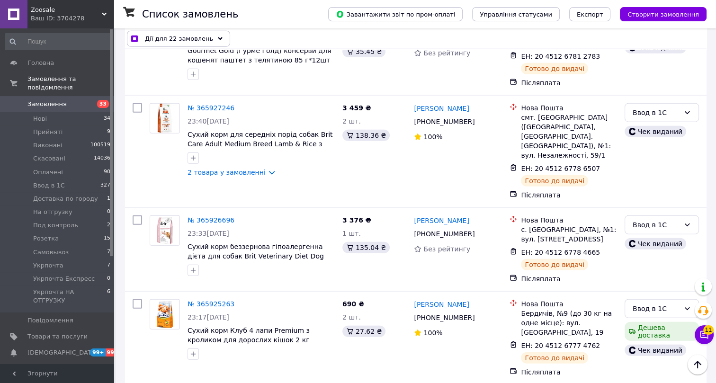
scroll to position [6629, 0]
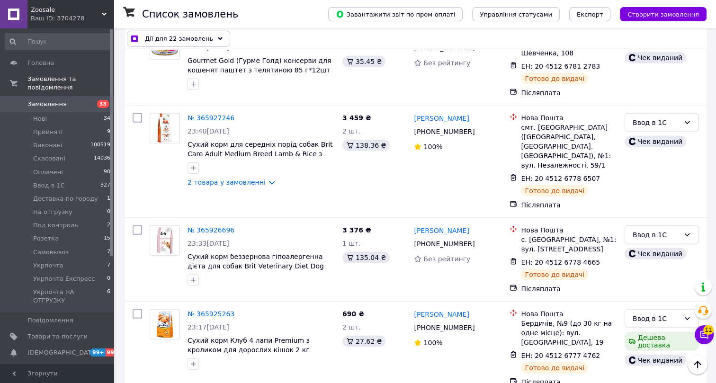
checkbox input "true"
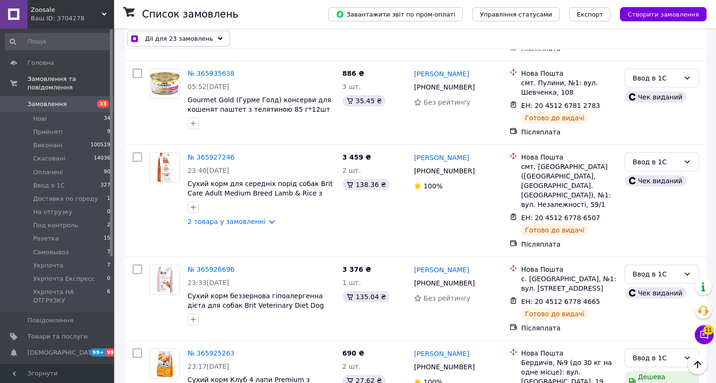
scroll to position [6456, 0]
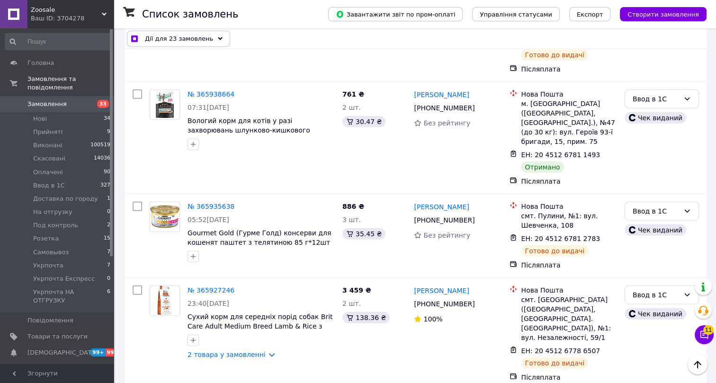
checkbox input "true"
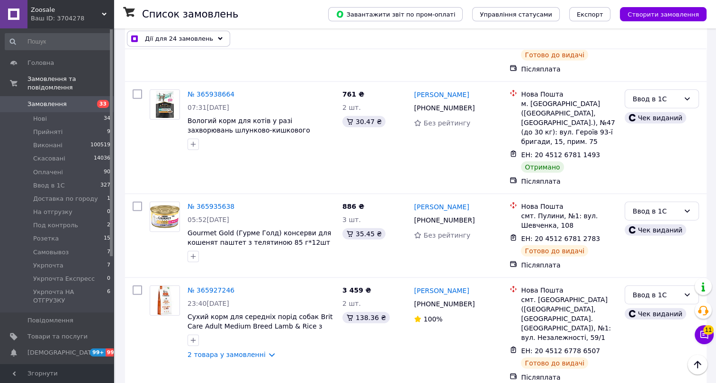
checkbox input "true"
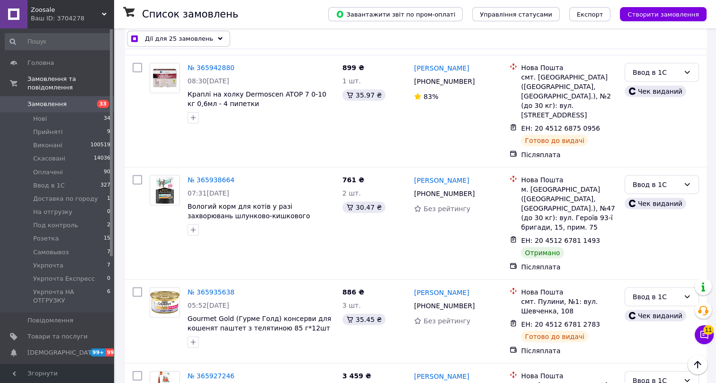
scroll to position [6370, 0]
checkbox input "true"
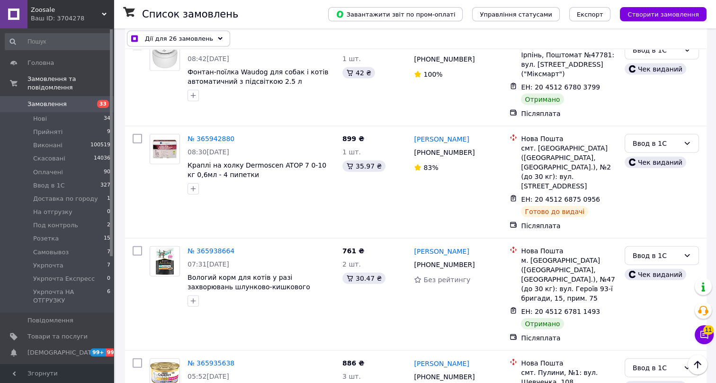
scroll to position [6284, 0]
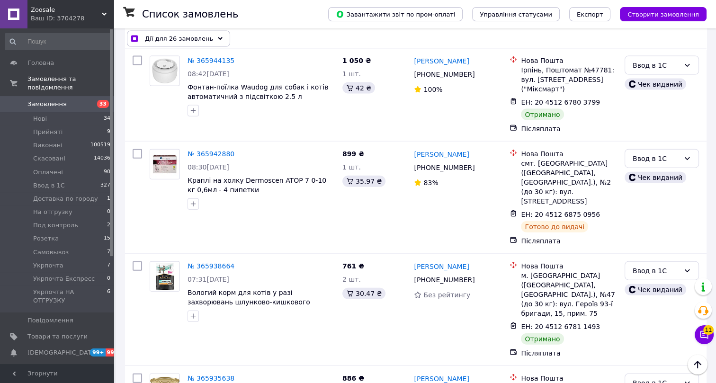
checkbox input "true"
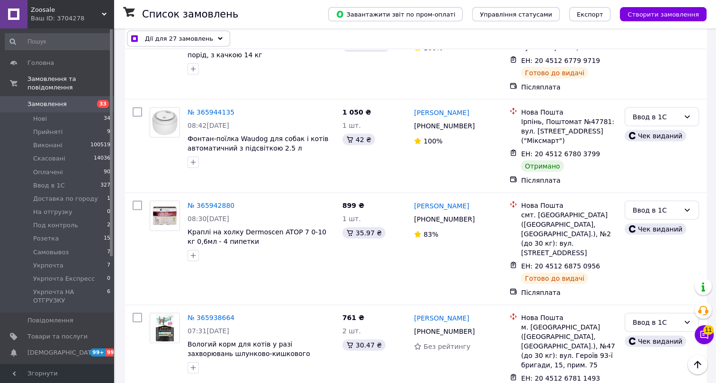
scroll to position [6198, 0]
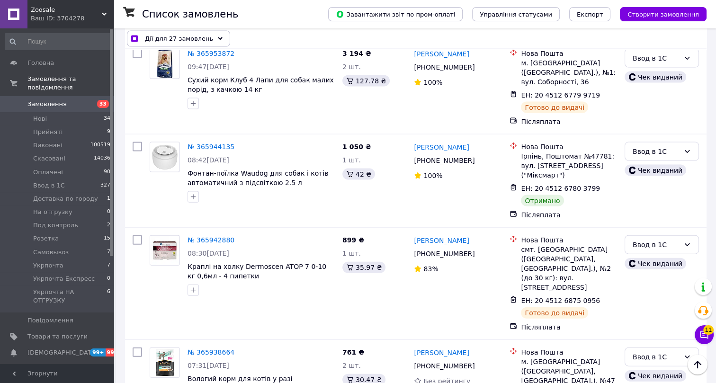
checkbox input "true"
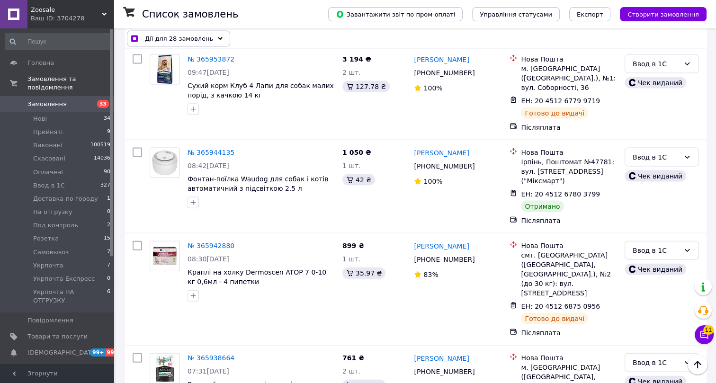
scroll to position [6069, 0]
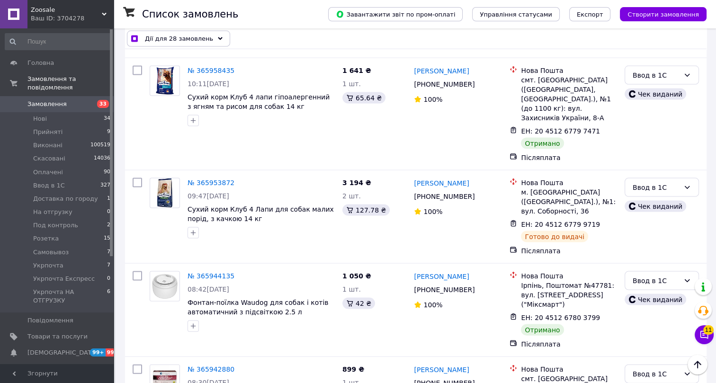
checkbox input "true"
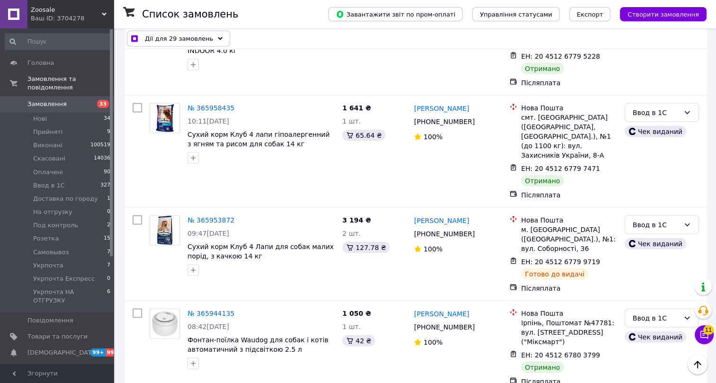
scroll to position [5983, 0]
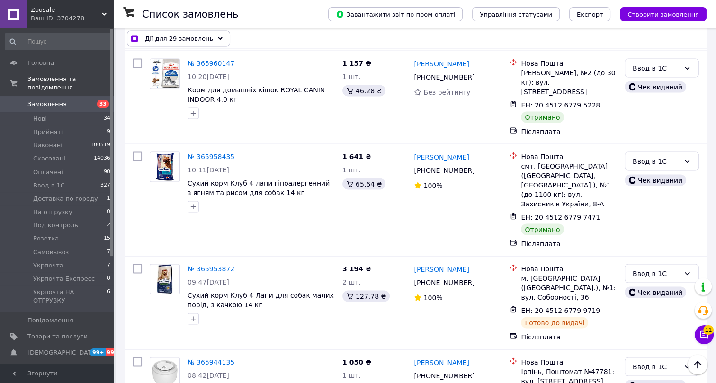
checkbox input "true"
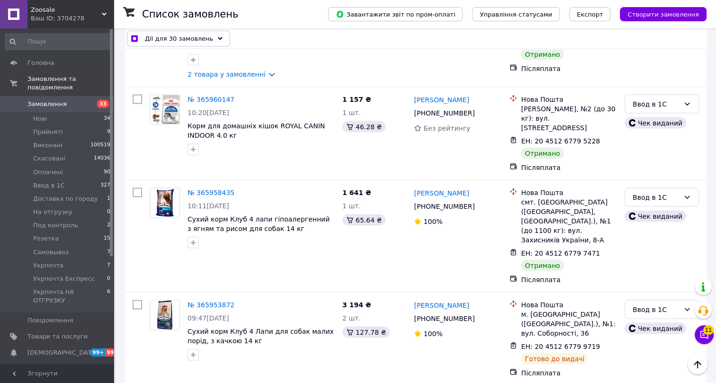
scroll to position [5897, 0]
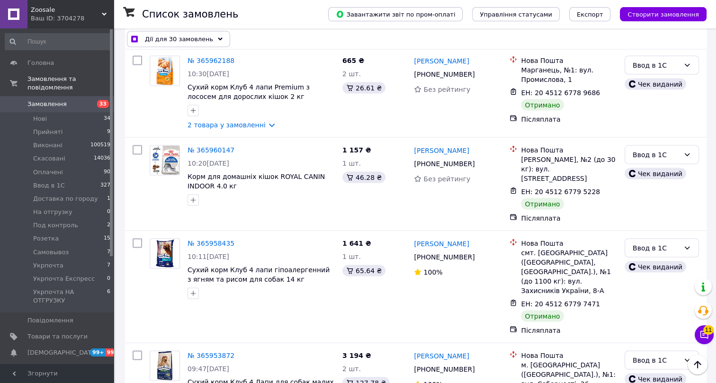
checkbox input "true"
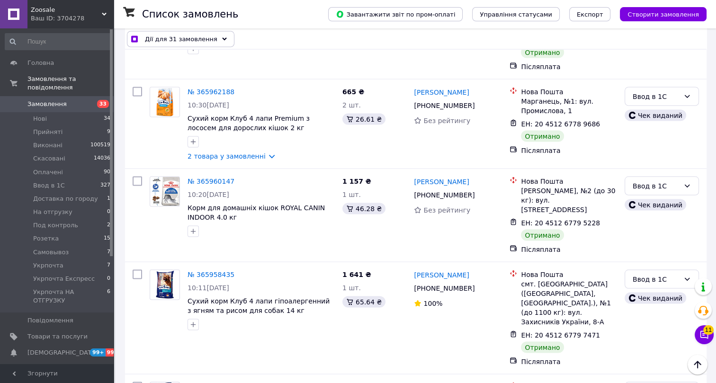
scroll to position [5811, 0]
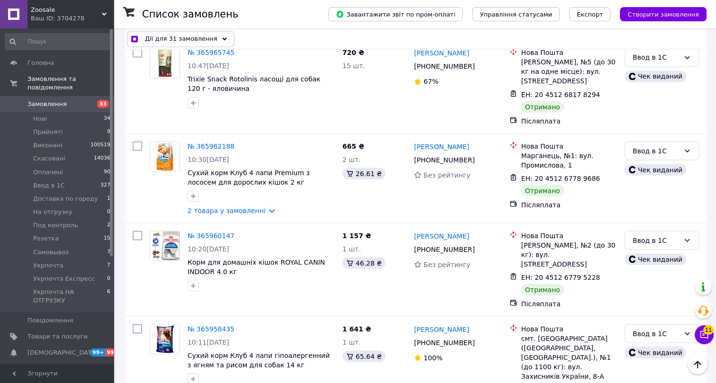
checkbox input "true"
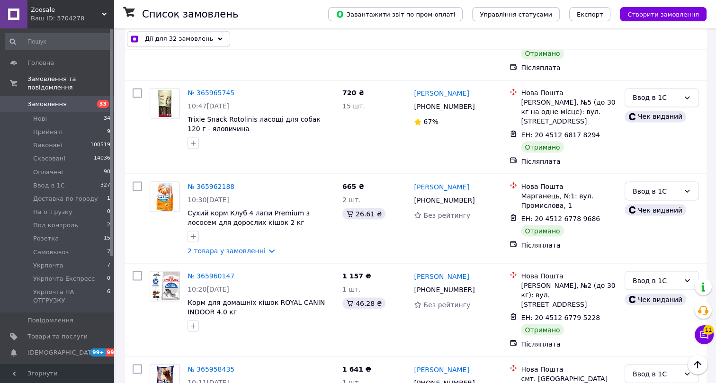
scroll to position [5682, 0]
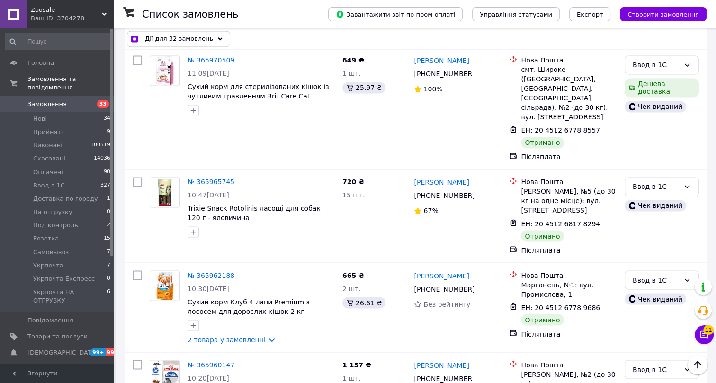
checkbox input "true"
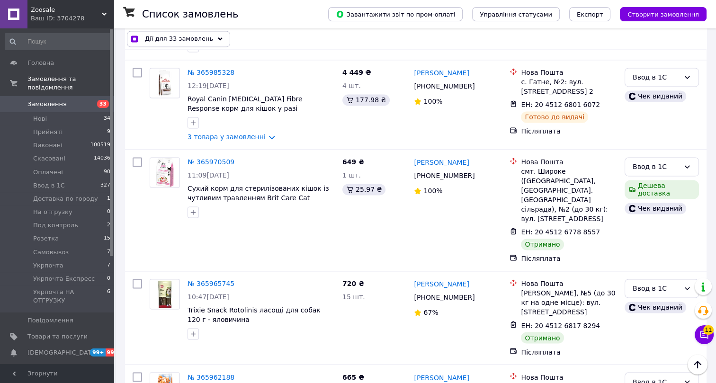
scroll to position [5595, 0]
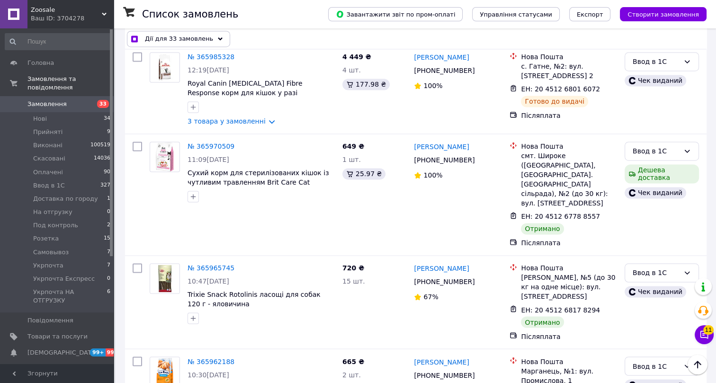
checkbox input "true"
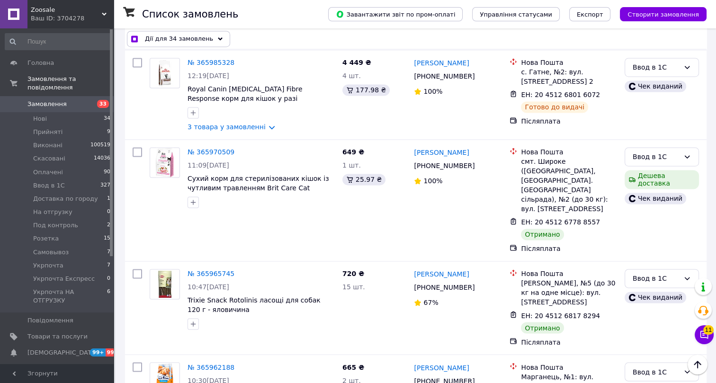
scroll to position [5552, 0]
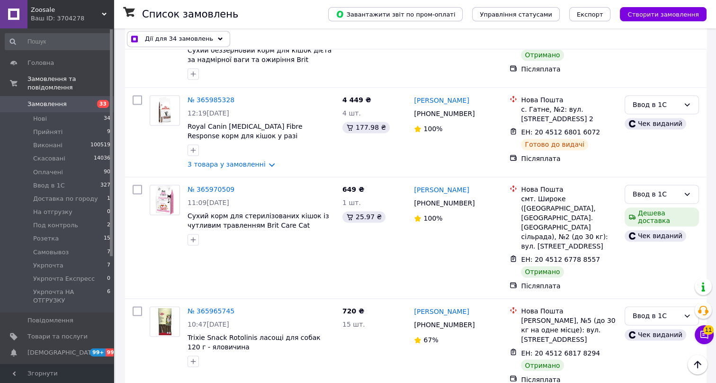
checkbox input "true"
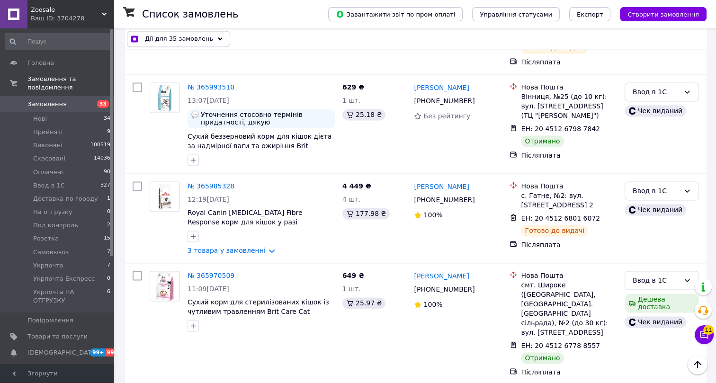
scroll to position [5423, 0]
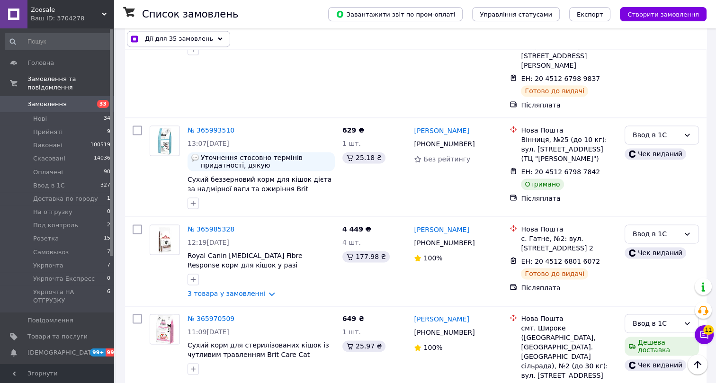
checkbox input "true"
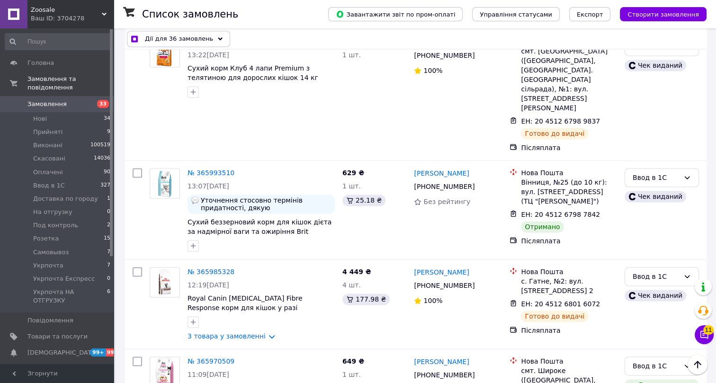
checkbox input "true"
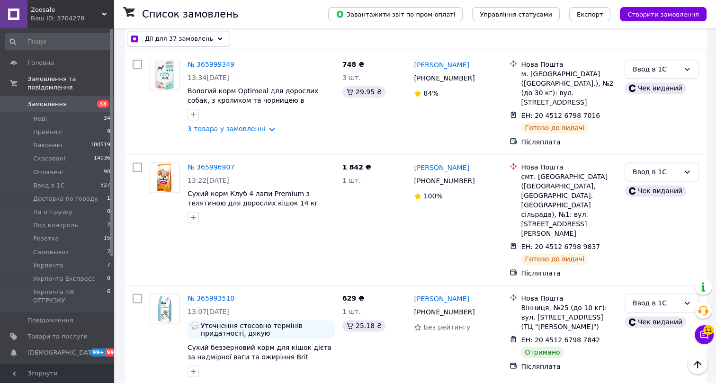
scroll to position [5251, 0]
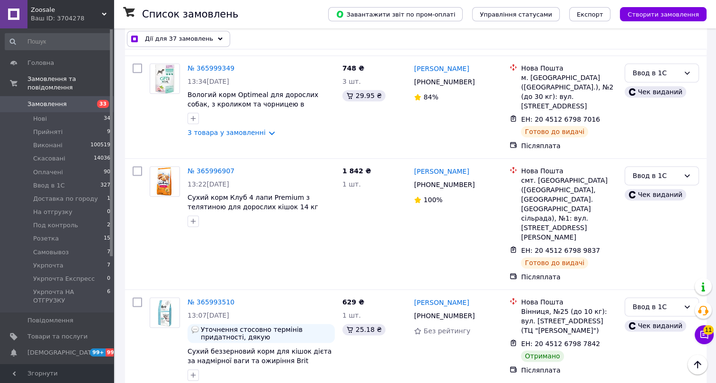
checkbox input "true"
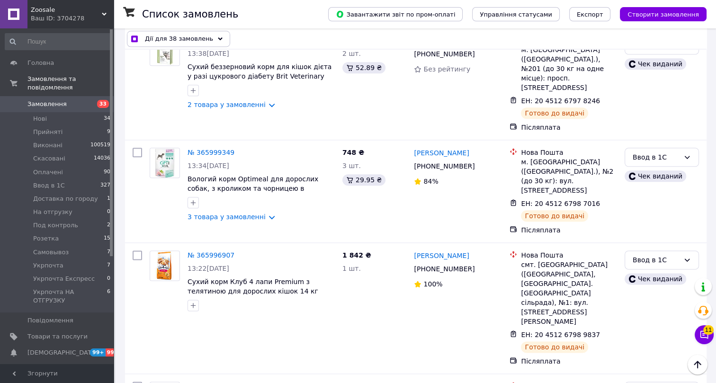
scroll to position [5165, 0]
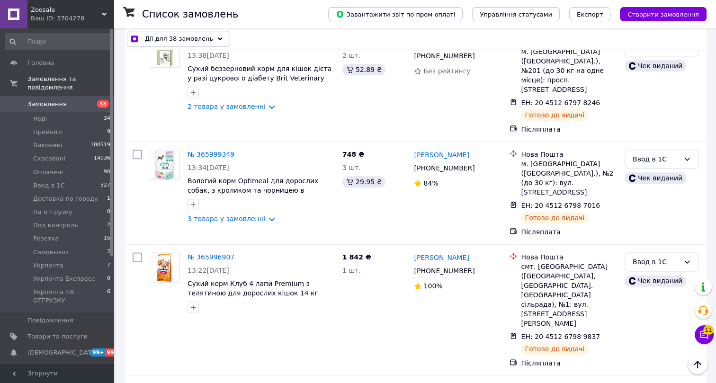
checkbox input "true"
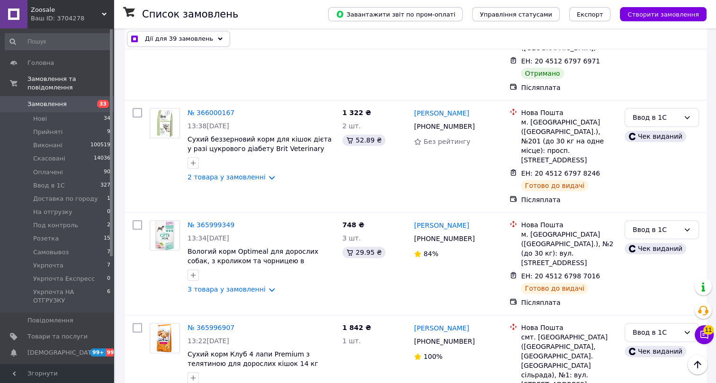
scroll to position [5079, 0]
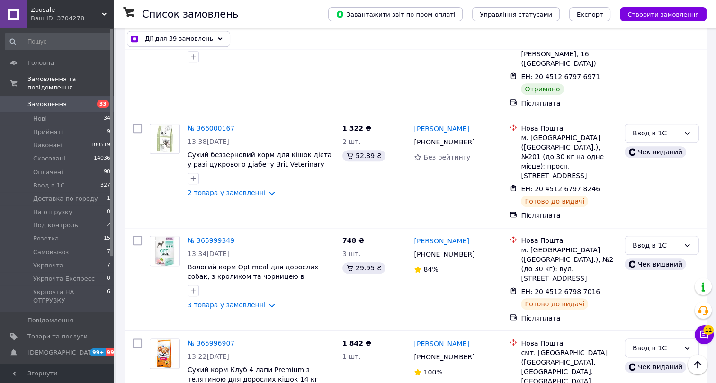
checkbox input "true"
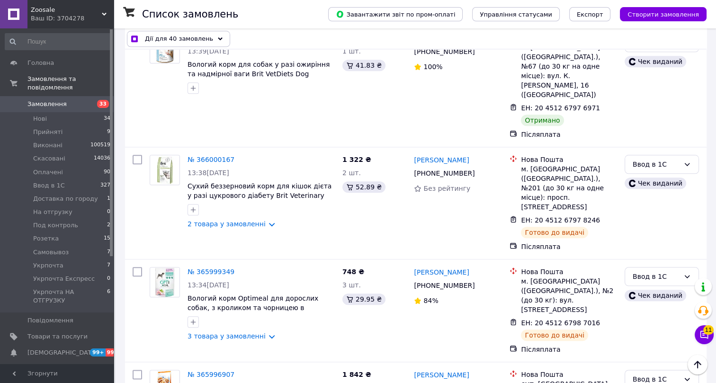
scroll to position [4949, 0]
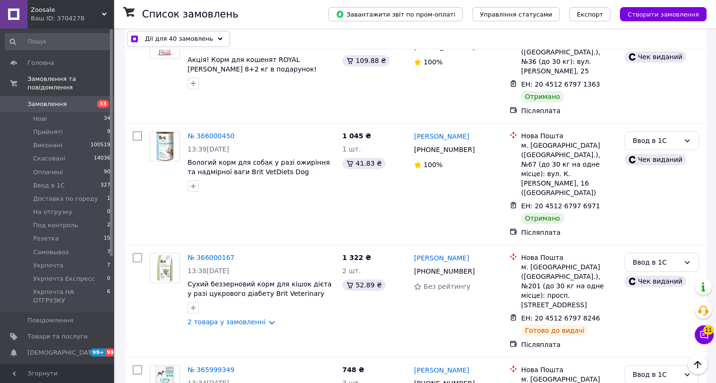
checkbox input "true"
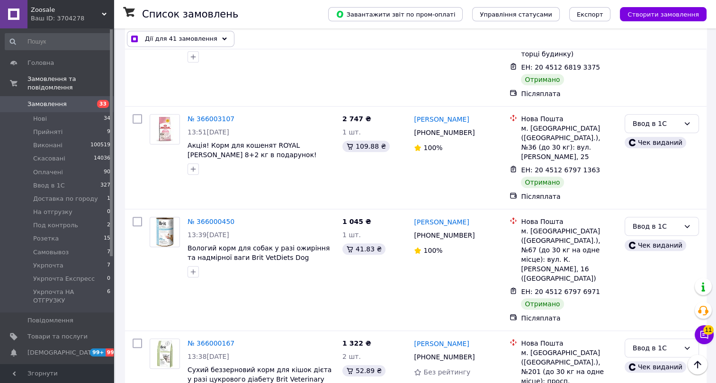
checkbox input "true"
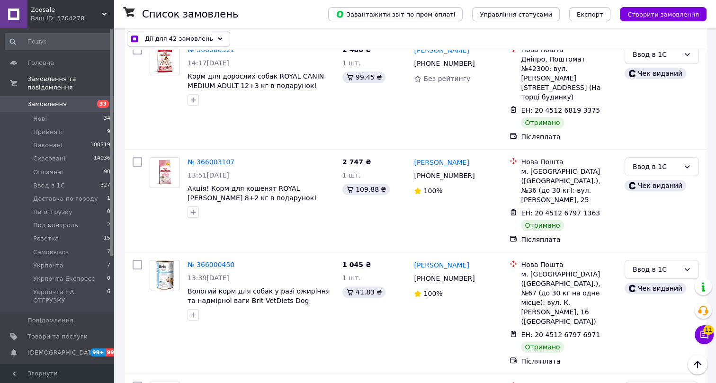
scroll to position [4777, 0]
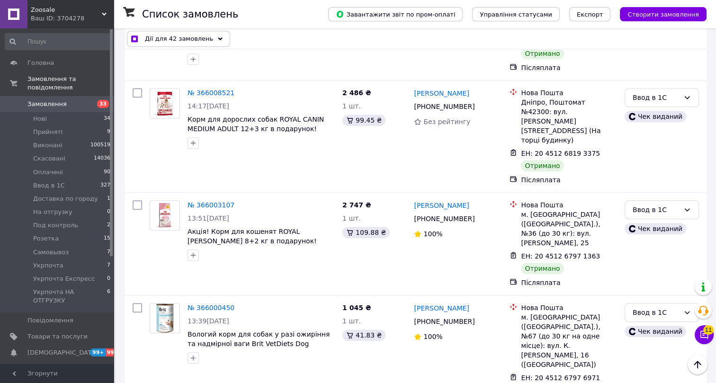
checkbox input "true"
checkbox input "false"
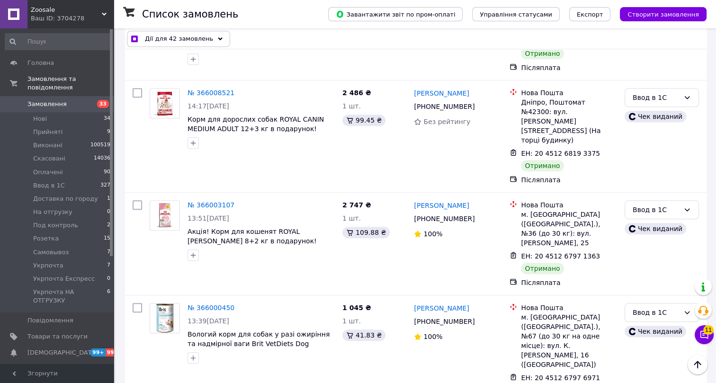
checkbox input "true"
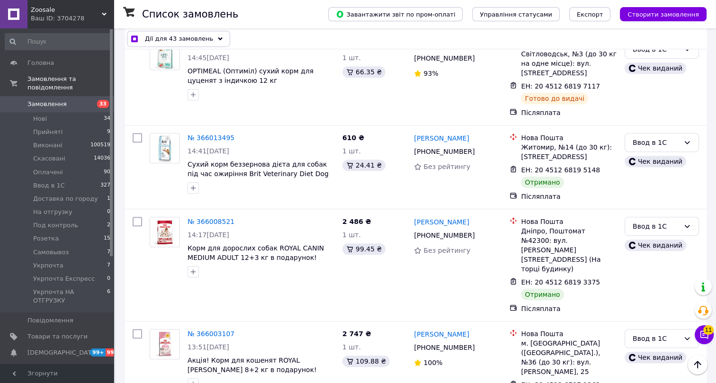
scroll to position [4648, 0]
checkbox input "true"
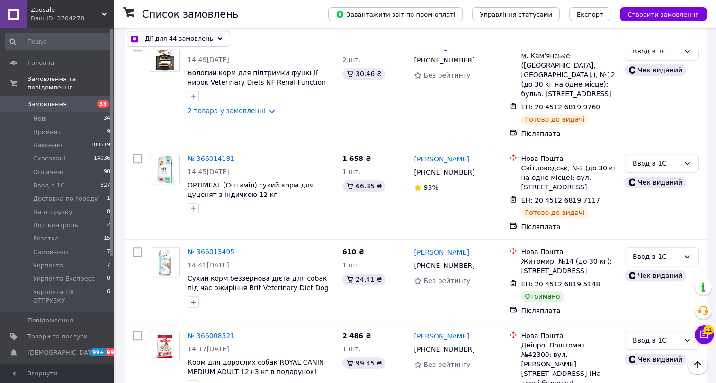
scroll to position [4519, 0]
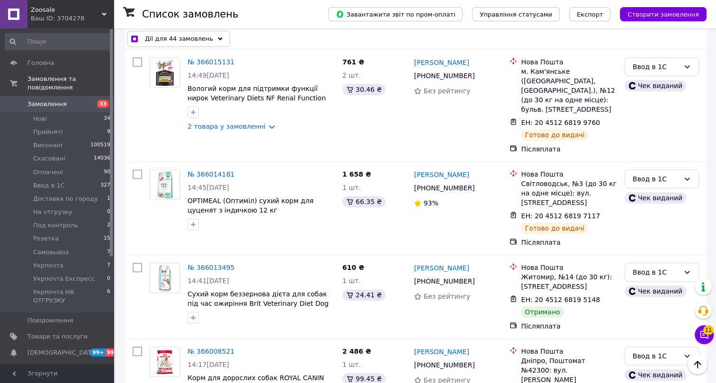
checkbox input "true"
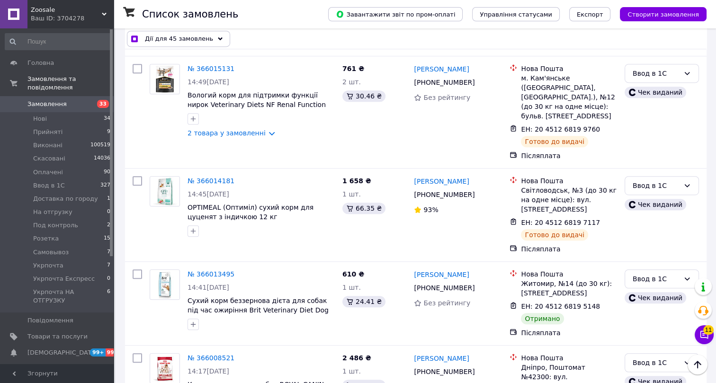
scroll to position [4433, 0]
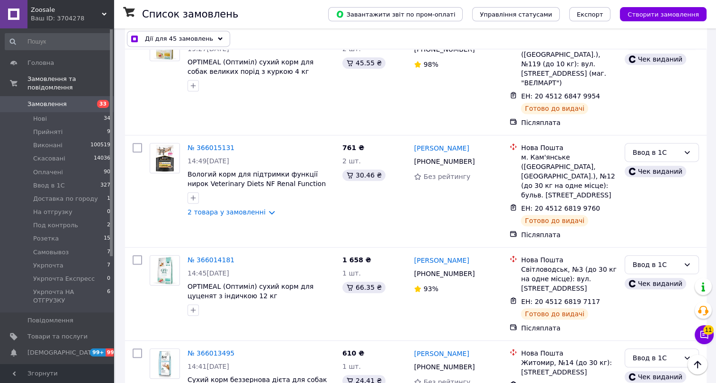
checkbox input "true"
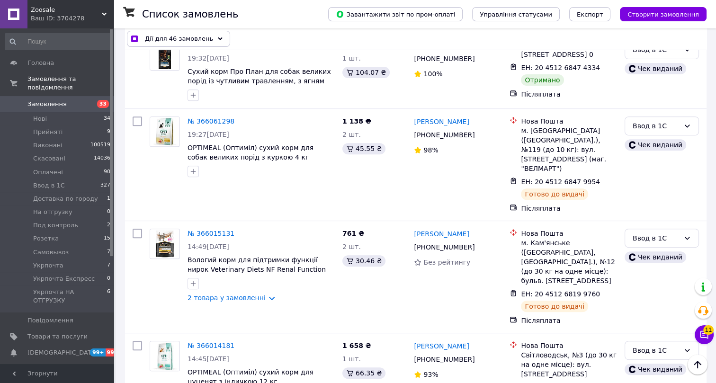
scroll to position [4347, 0]
checkbox input "true"
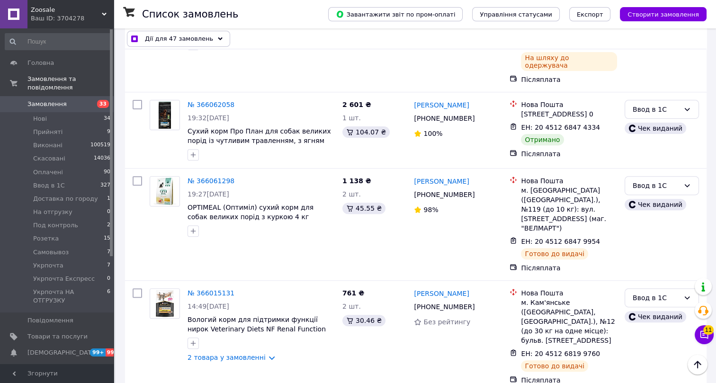
scroll to position [4261, 0]
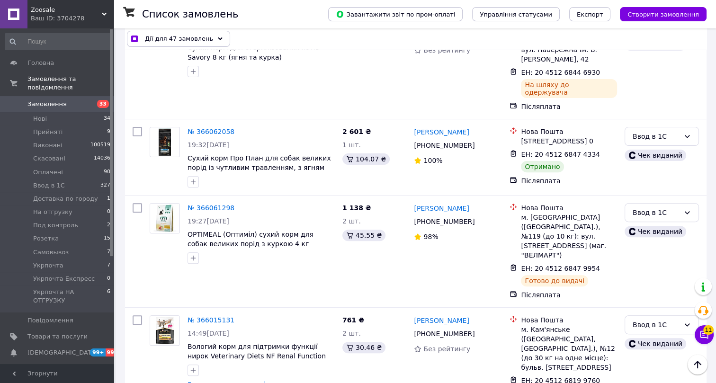
checkbox input "true"
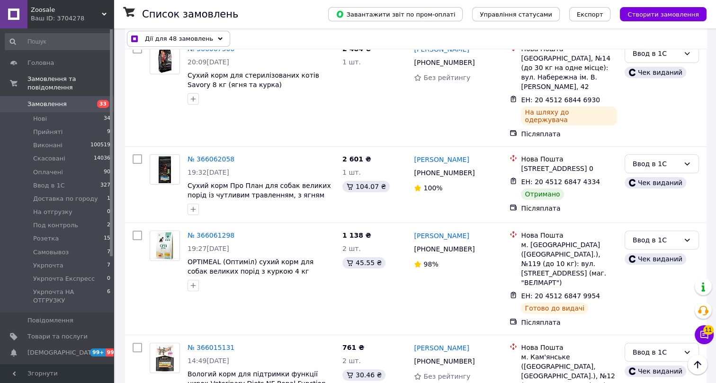
scroll to position [4218, 0]
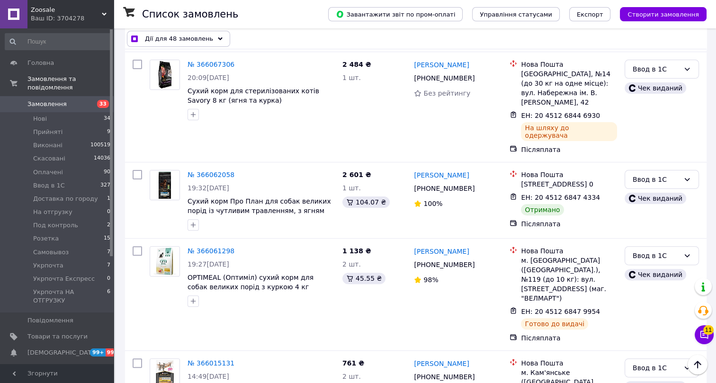
checkbox input "true"
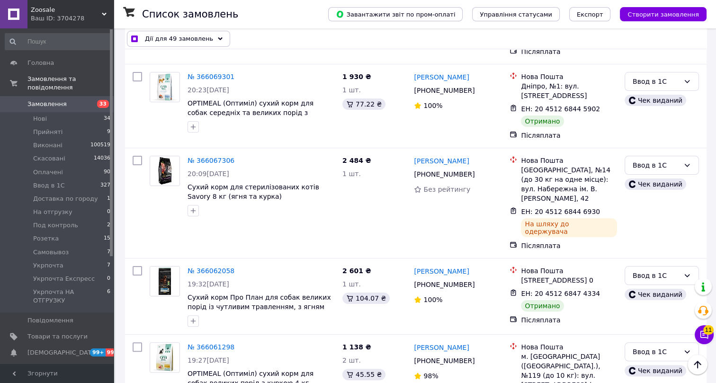
scroll to position [4088, 0]
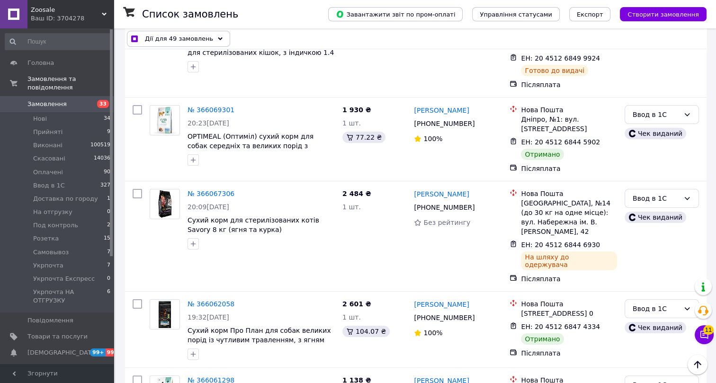
checkbox input "true"
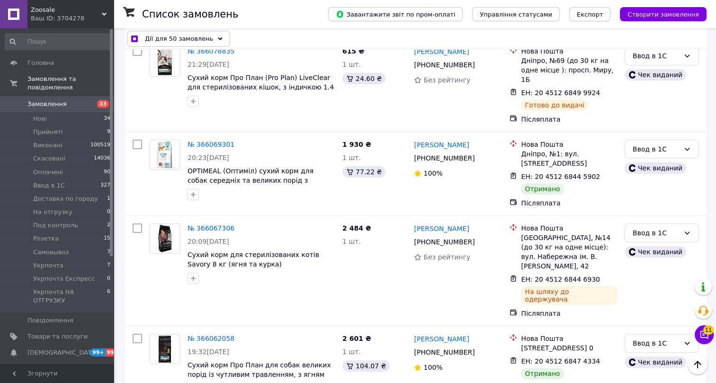
scroll to position [4002, 0]
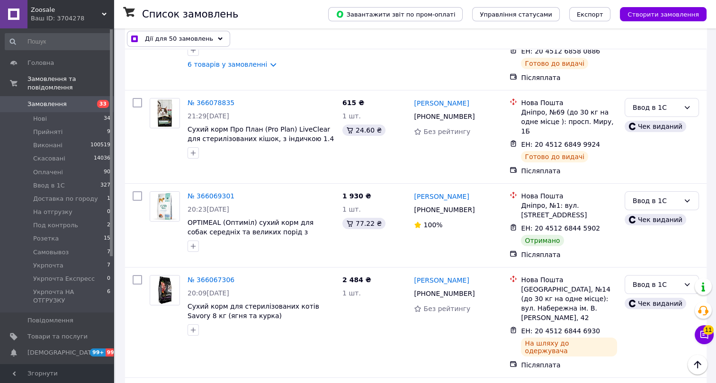
checkbox input "true"
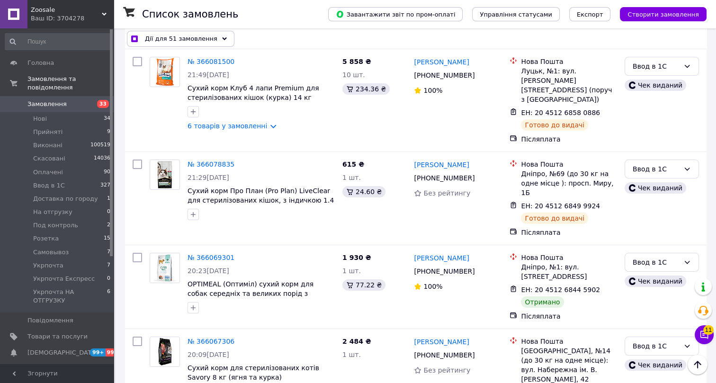
scroll to position [3916, 0]
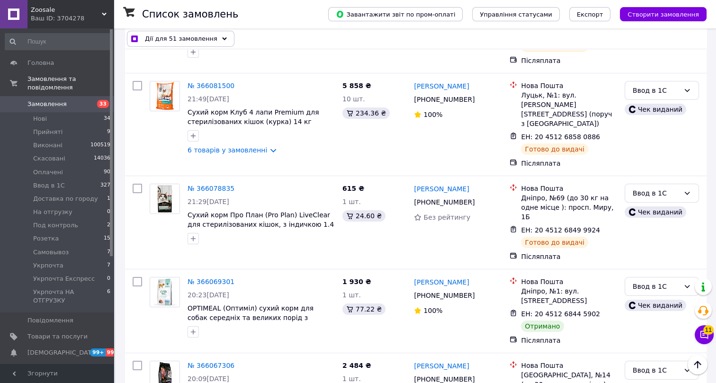
checkbox input "true"
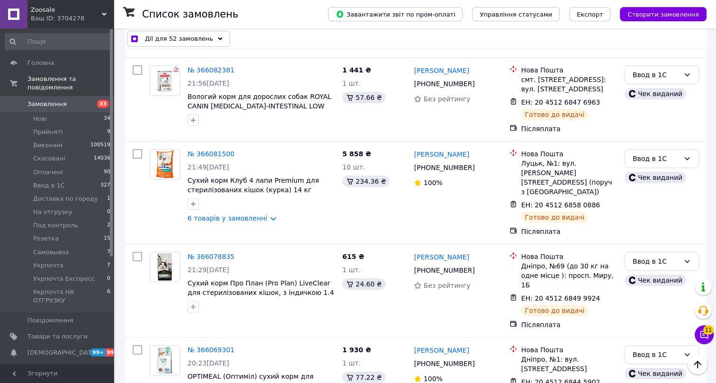
scroll to position [3787, 0]
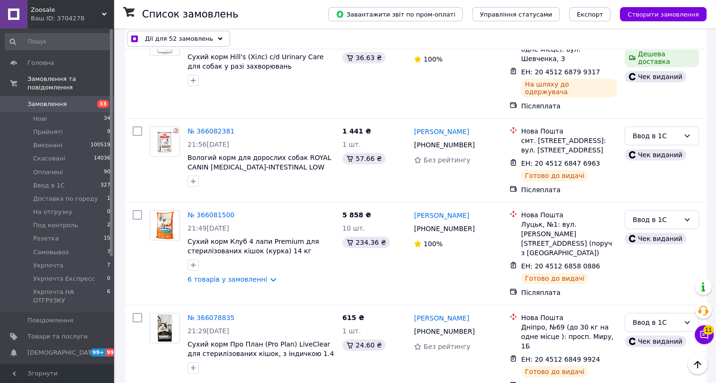
checkbox input "true"
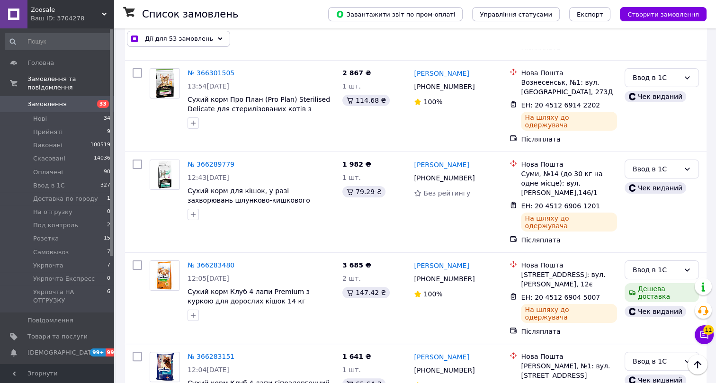
scroll to position [0, 0]
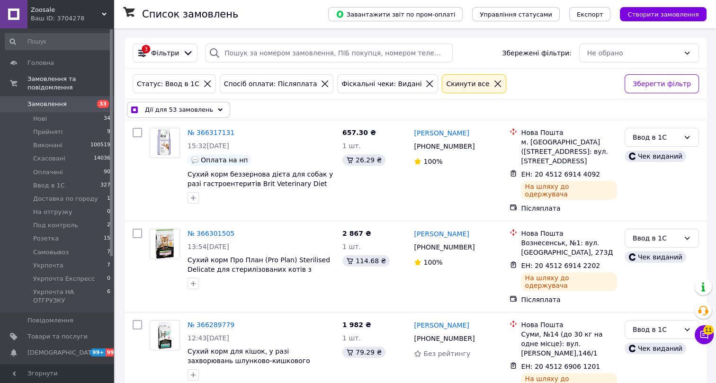
click at [494, 84] on icon at bounding box center [498, 84] width 9 height 9
checkbox input "false"
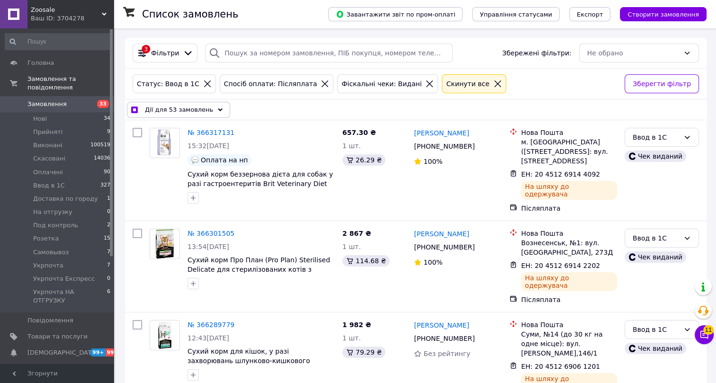
checkbox input "false"
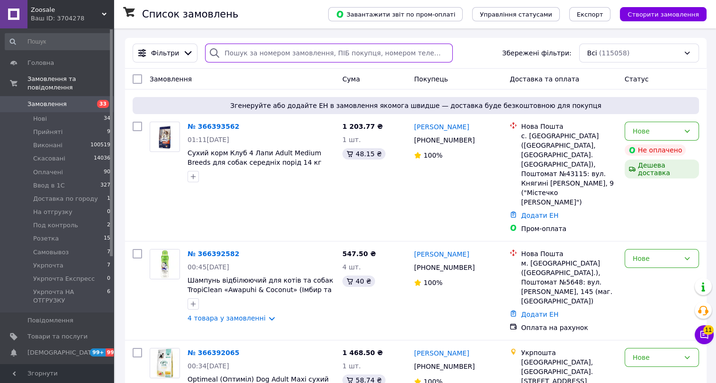
click at [243, 53] on input "search" at bounding box center [329, 53] width 248 height 19
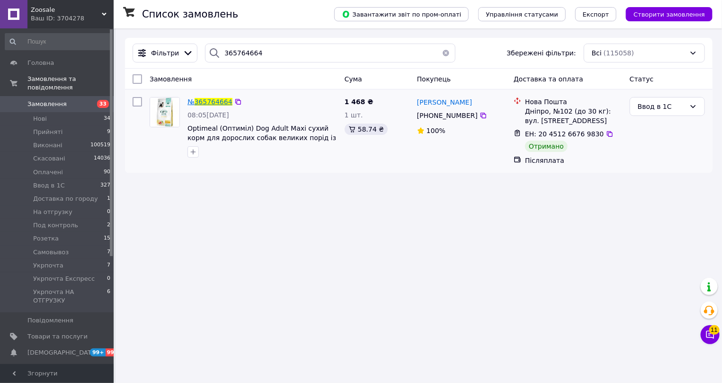
click at [202, 99] on span "365764664" at bounding box center [214, 102] width 38 height 8
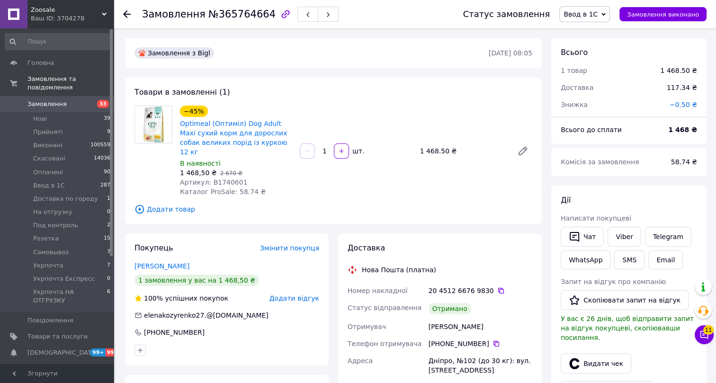
click at [593, 14] on span "Ввод в 1С" at bounding box center [581, 14] width 34 height 8
click at [595, 44] on li "Виконано" at bounding box center [602, 47] width 84 height 14
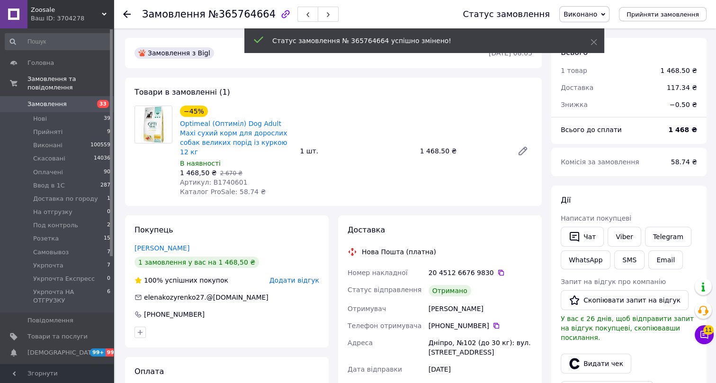
scroll to position [195, 0]
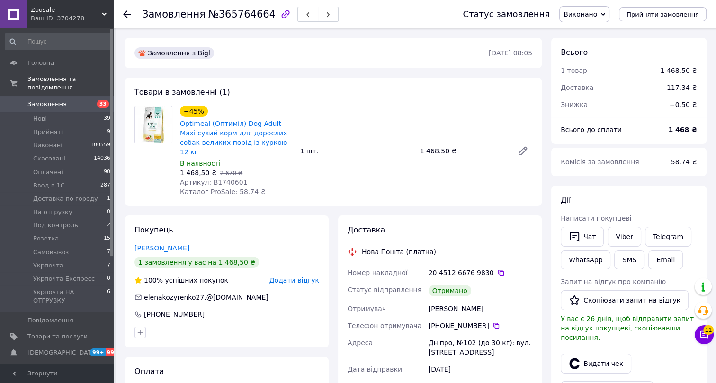
drag, startPoint x: 204, startPoint y: 302, endPoint x: 142, endPoint y: 299, distance: 61.6
click at [142, 299] on div "Покупець козиренко олена 1 замовлення у вас на 1 468,50 ₴ 100% успішних покупок…" at bounding box center [227, 281] width 204 height 132
copy div "+380 99 797 53 38"
drag, startPoint x: 239, startPoint y: 171, endPoint x: 213, endPoint y: 172, distance: 26.6
click at [213, 178] on div "Артикул: B1740601" at bounding box center [236, 182] width 112 height 9
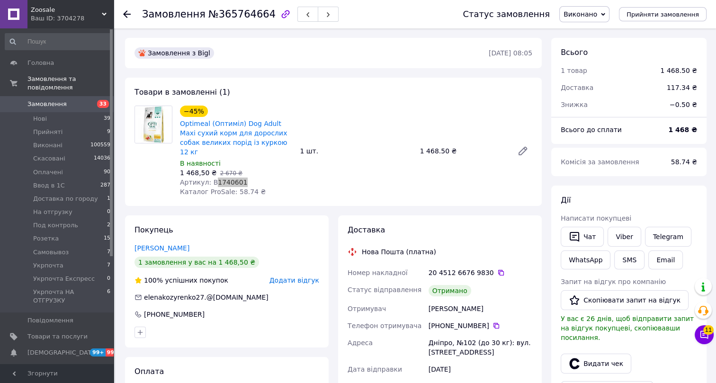
copy span "1740601"
click at [124, 12] on icon at bounding box center [127, 14] width 8 height 8
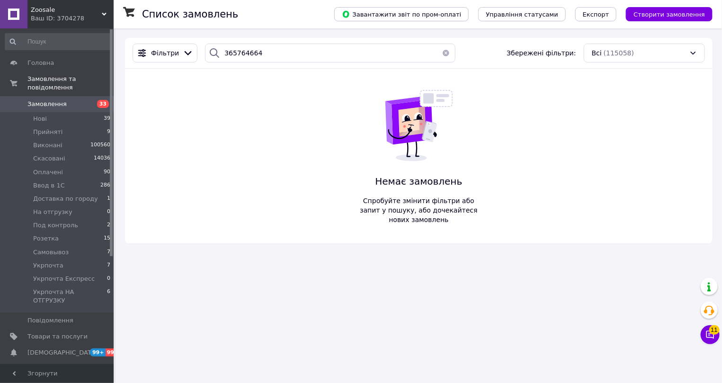
click at [444, 51] on button "button" at bounding box center [446, 53] width 19 height 19
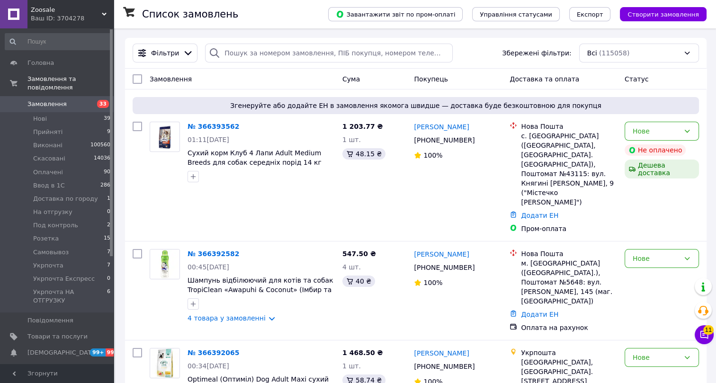
click at [257, 18] on div "Список замовлень" at bounding box center [225, 14] width 167 height 28
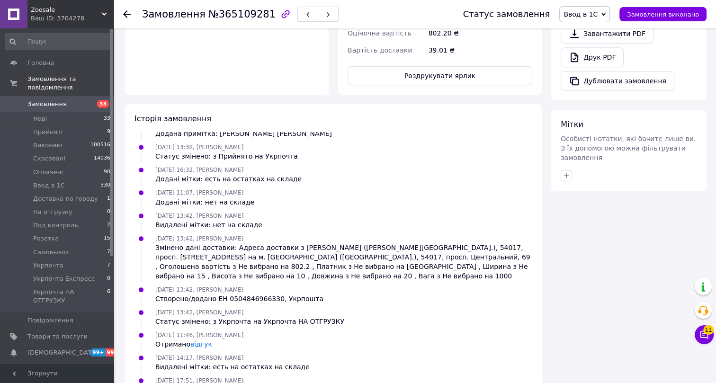
scroll to position [530, 0]
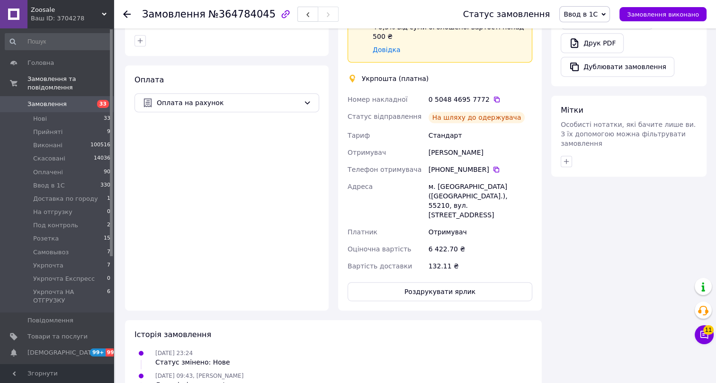
scroll to position [684, 0]
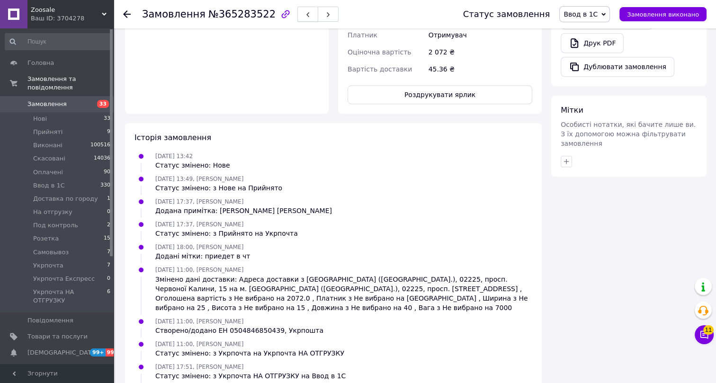
scroll to position [421, 0]
